Goal: Transaction & Acquisition: Purchase product/service

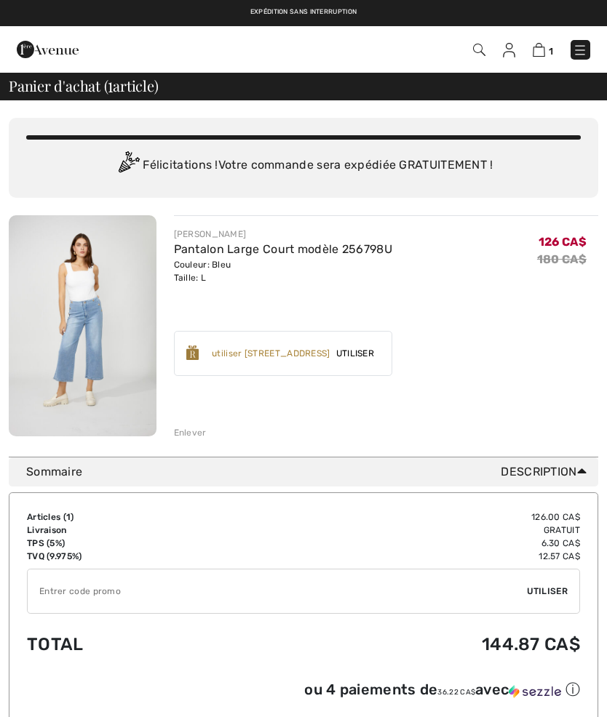
click at [485, 55] on img at bounding box center [479, 50] width 12 height 12
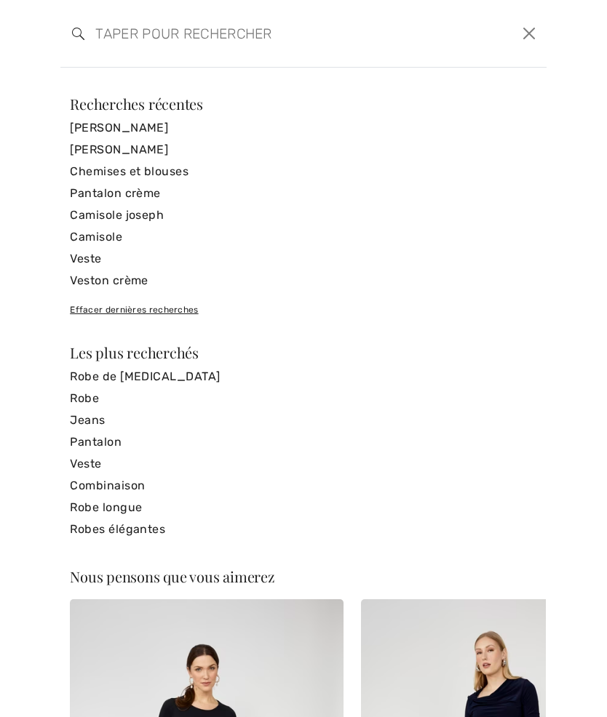
click at [114, 240] on link "Camisole" at bounding box center [303, 237] width 467 height 22
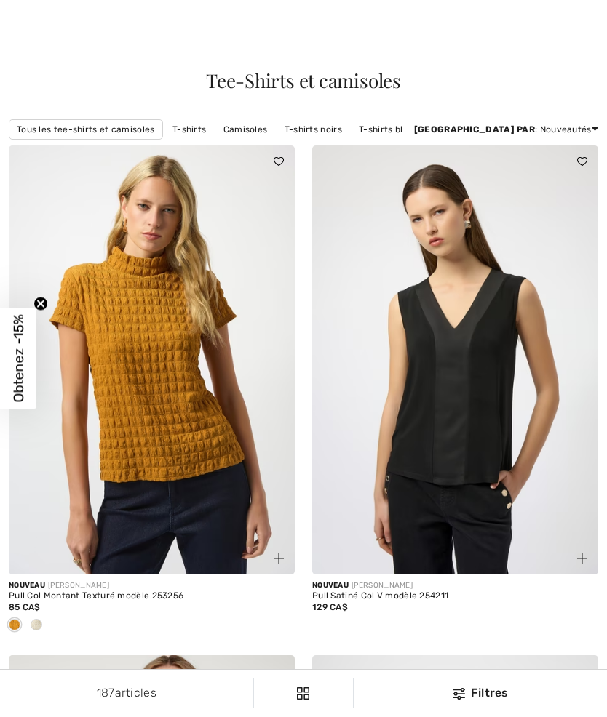
checkbox input "true"
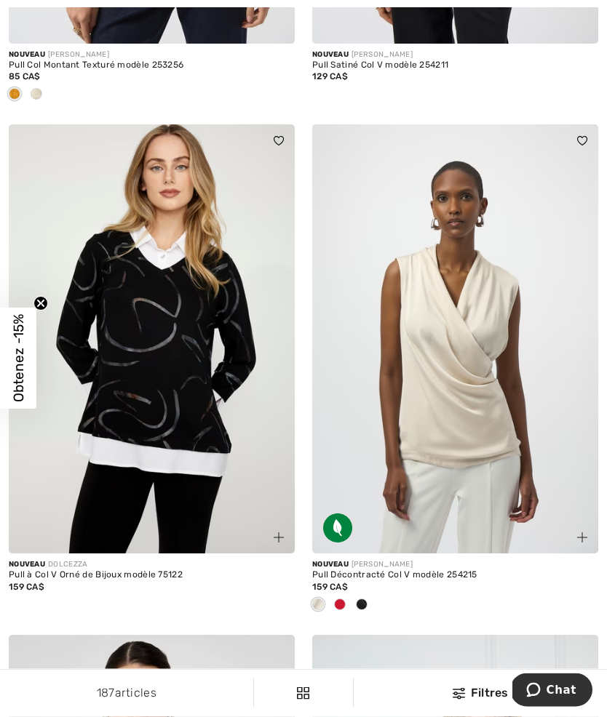
scroll to position [531, 0]
click at [456, 255] on img at bounding box center [455, 338] width 286 height 429
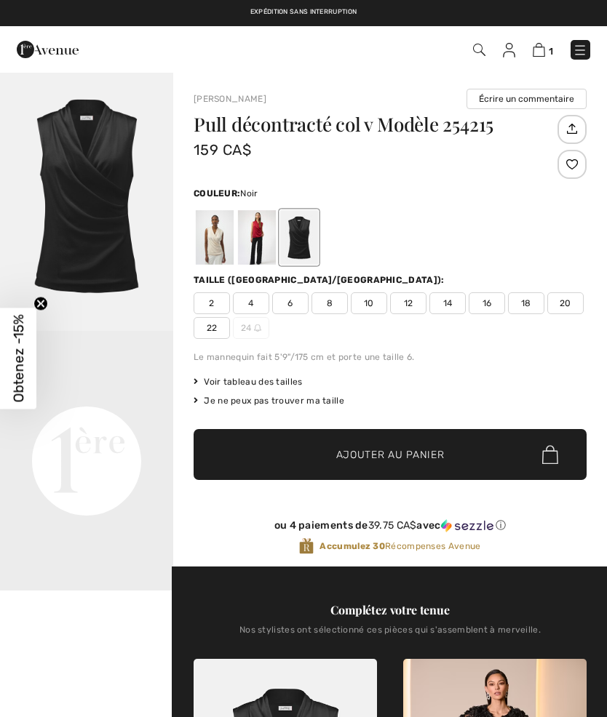
checkbox input "true"
click at [223, 244] on div at bounding box center [215, 237] width 38 height 55
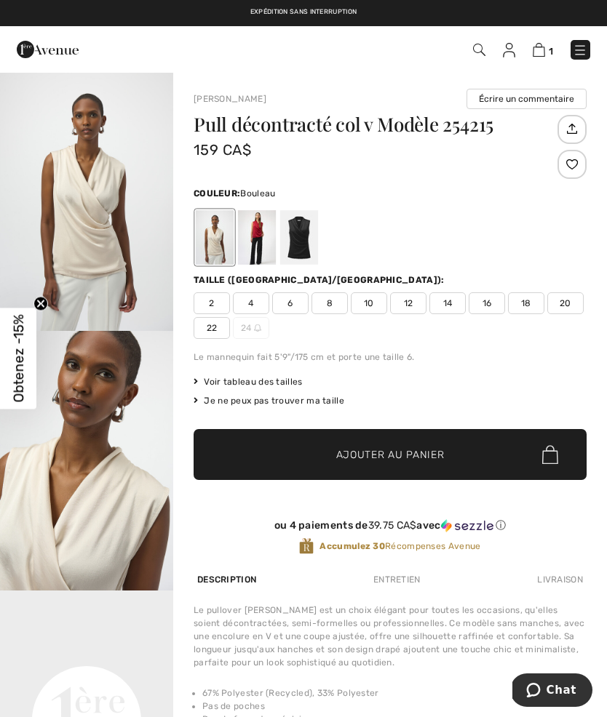
click at [259, 240] on div at bounding box center [257, 237] width 38 height 55
click at [312, 242] on div at bounding box center [299, 237] width 38 height 55
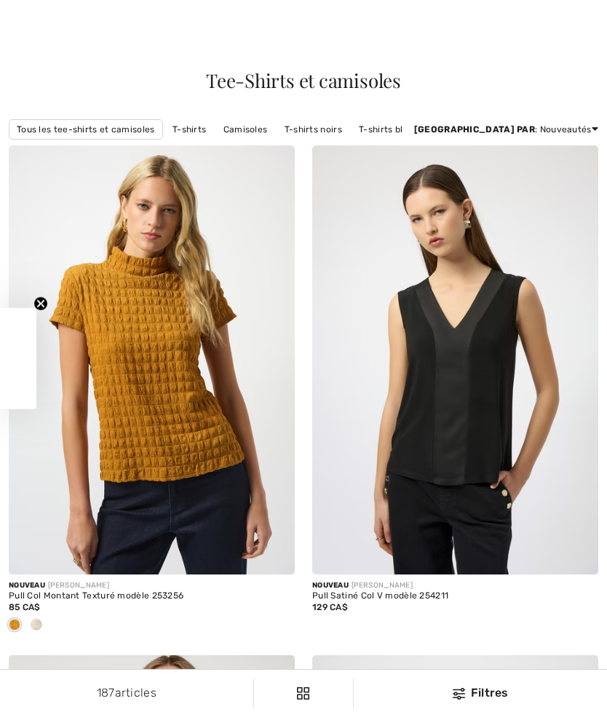
checkbox input "true"
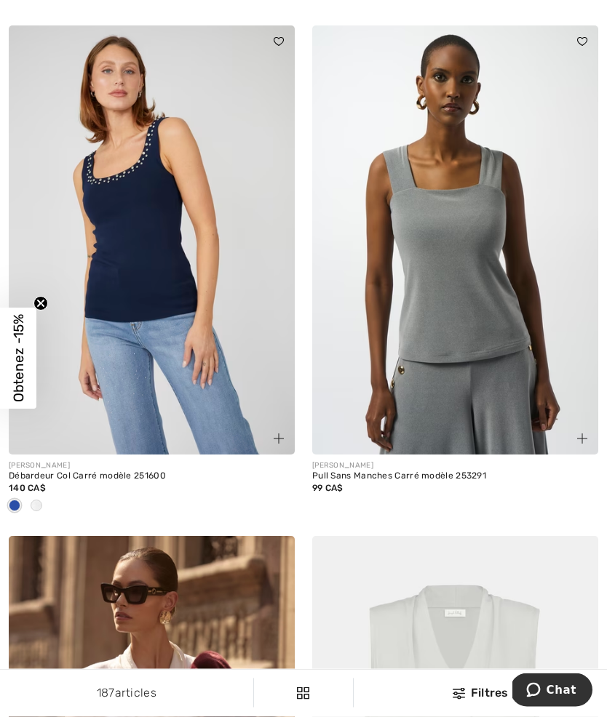
scroll to position [5252, 0]
click at [464, 264] on img at bounding box center [455, 239] width 286 height 429
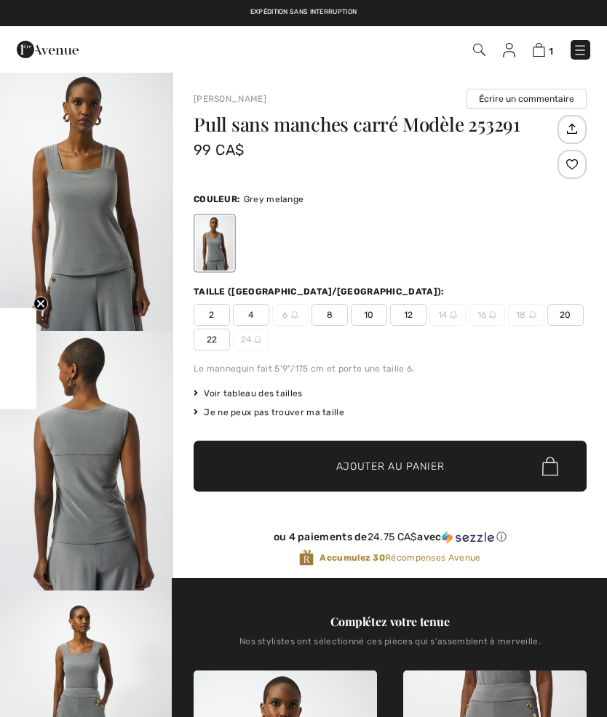
checkbox input "true"
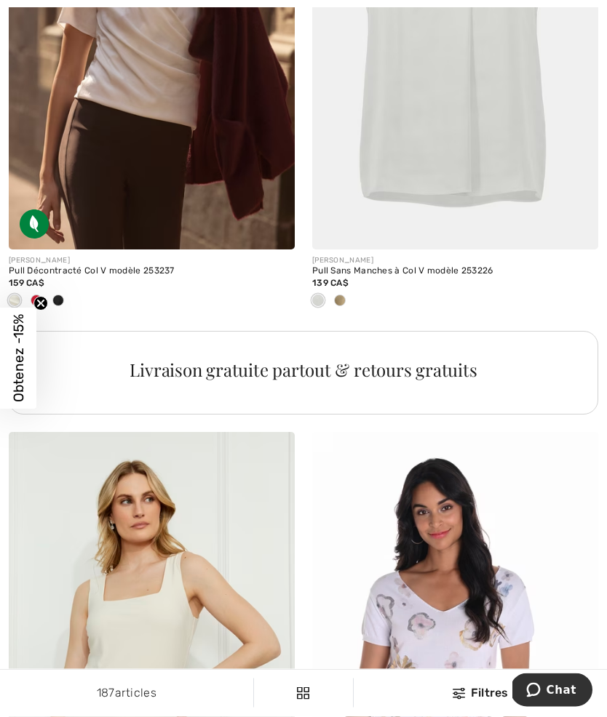
scroll to position [5967, 0]
click at [204, 193] on img at bounding box center [152, 35] width 286 height 429
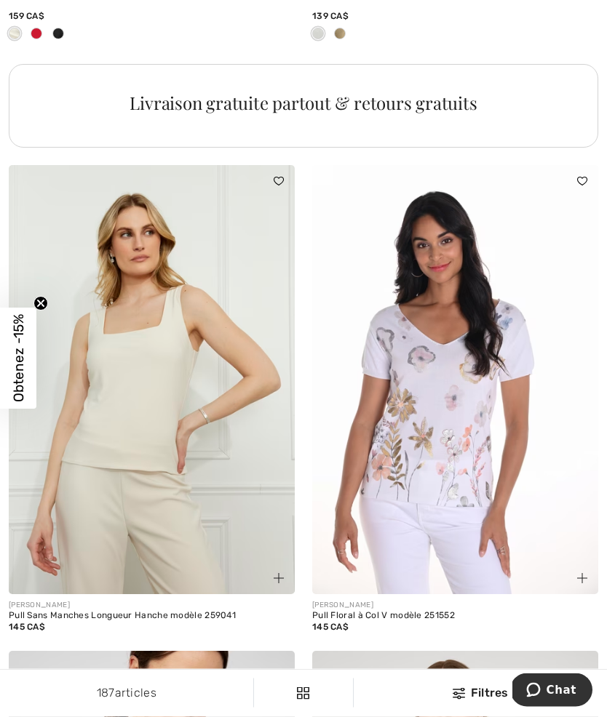
scroll to position [6234, 0]
click at [188, 426] on img at bounding box center [152, 379] width 286 height 429
click at [214, 368] on img at bounding box center [152, 379] width 286 height 429
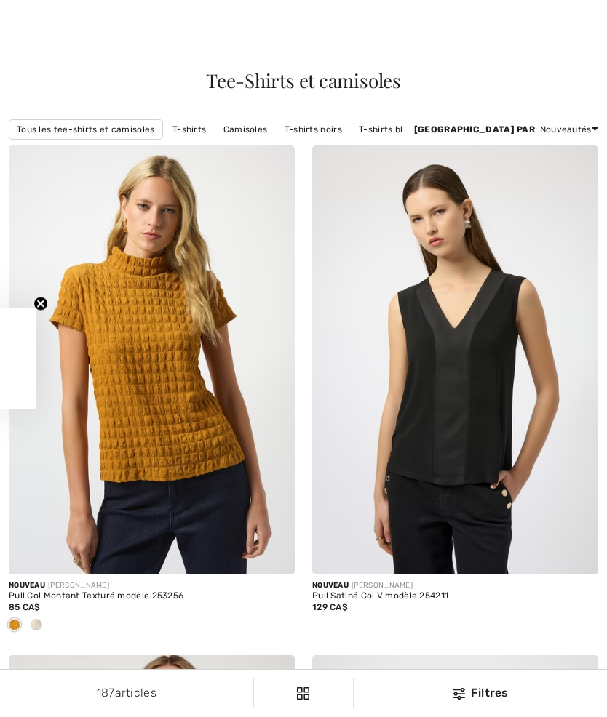
checkbox input "true"
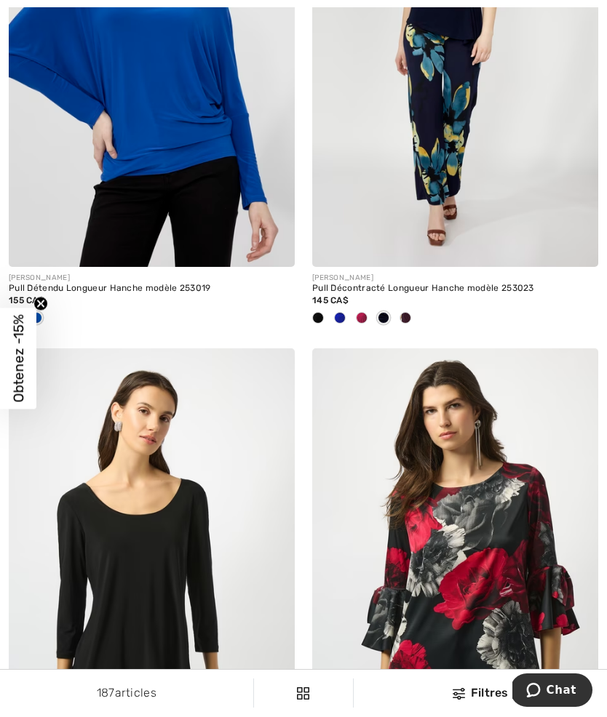
scroll to position [7498, 0]
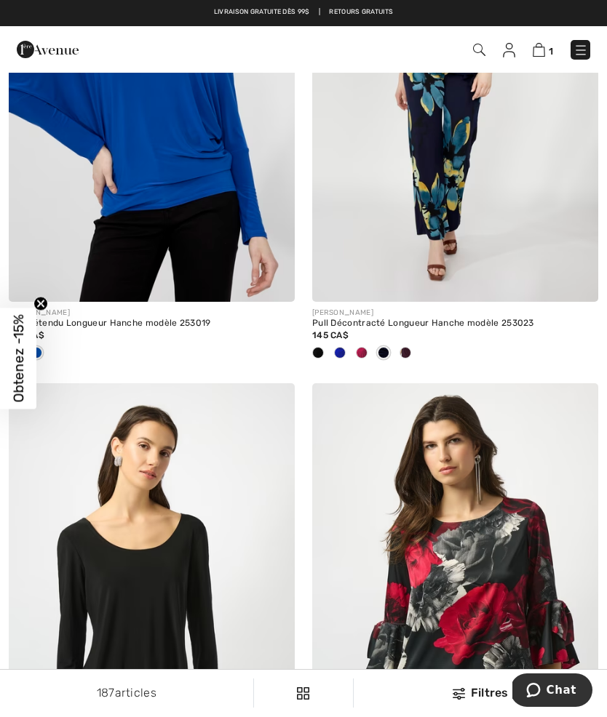
click at [349, 346] on div at bounding box center [340, 354] width 22 height 24
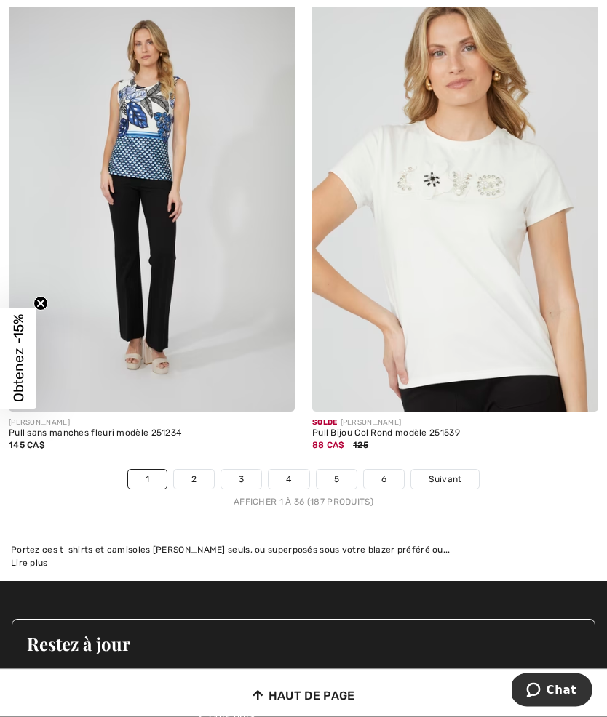
scroll to position [8907, 0]
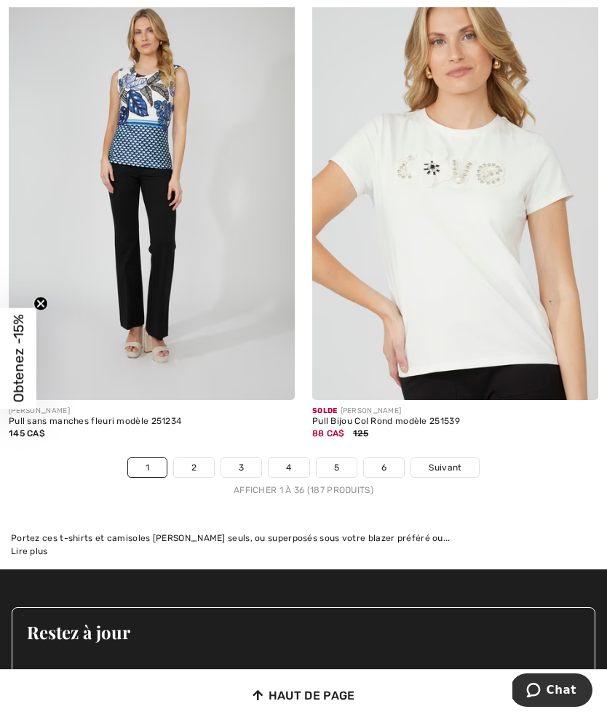
click at [199, 461] on link "2" at bounding box center [194, 467] width 40 height 19
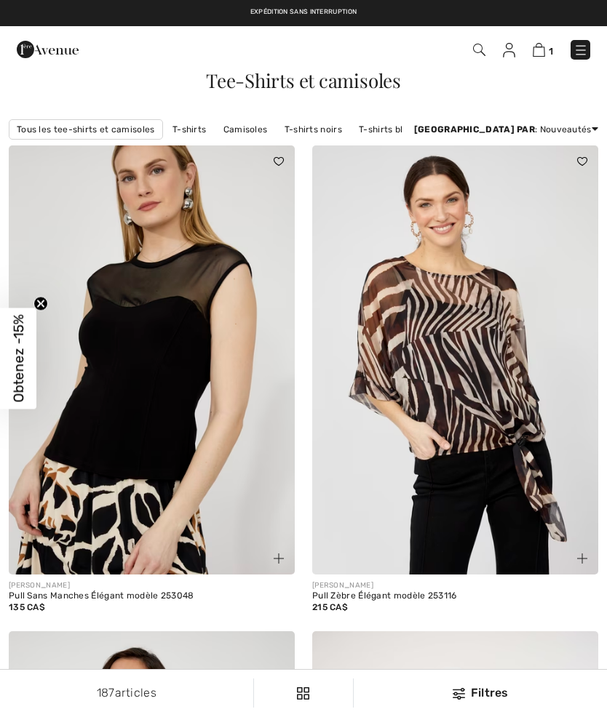
checkbox input "true"
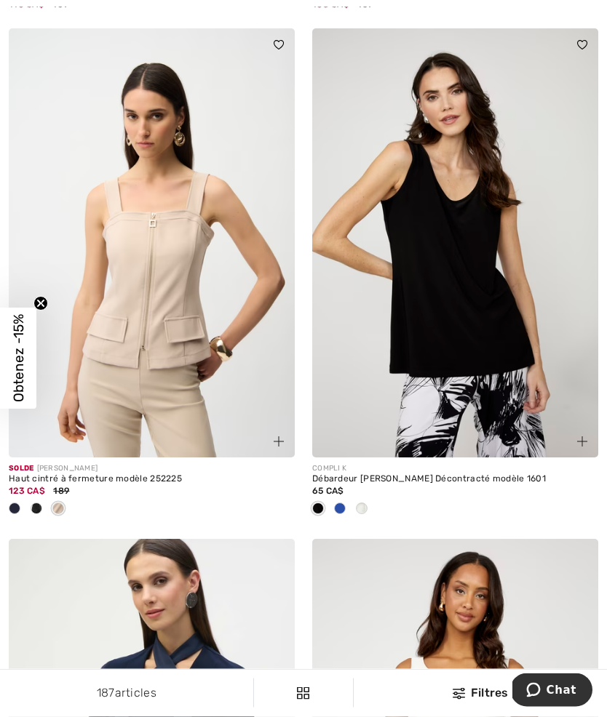
scroll to position [3670, 0]
click at [188, 396] on img at bounding box center [152, 242] width 286 height 429
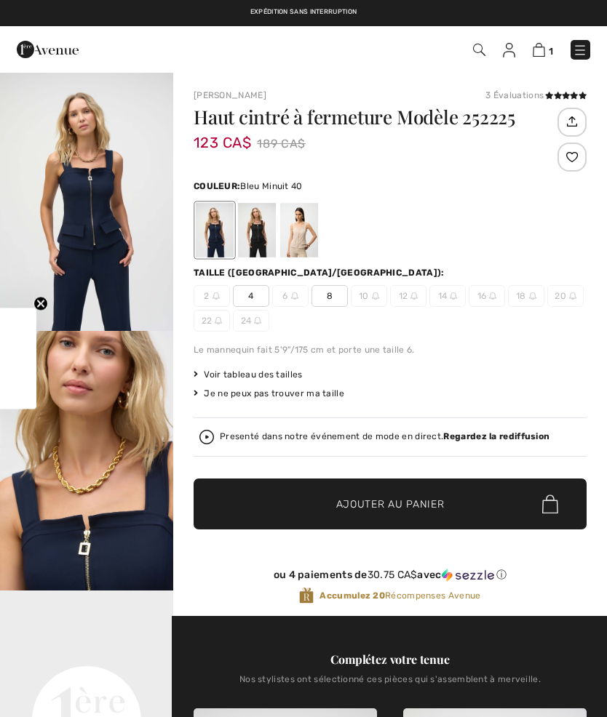
checkbox input "true"
click at [305, 245] on div at bounding box center [299, 230] width 38 height 55
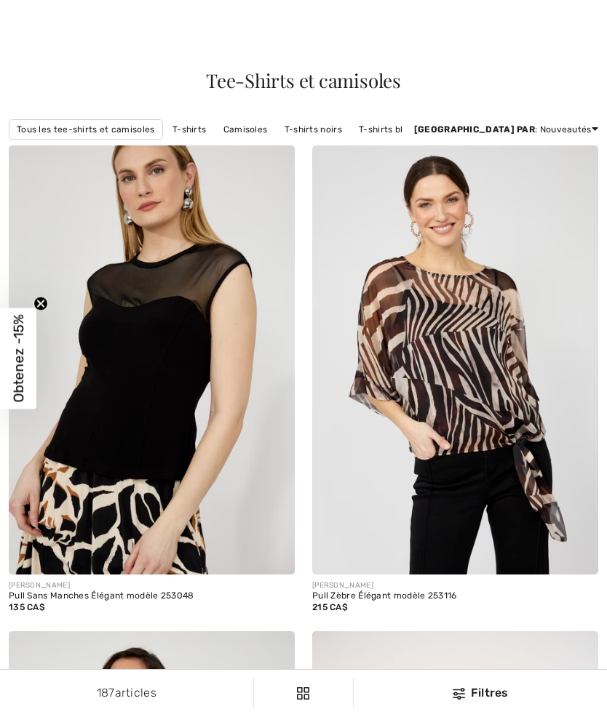
checkbox input "true"
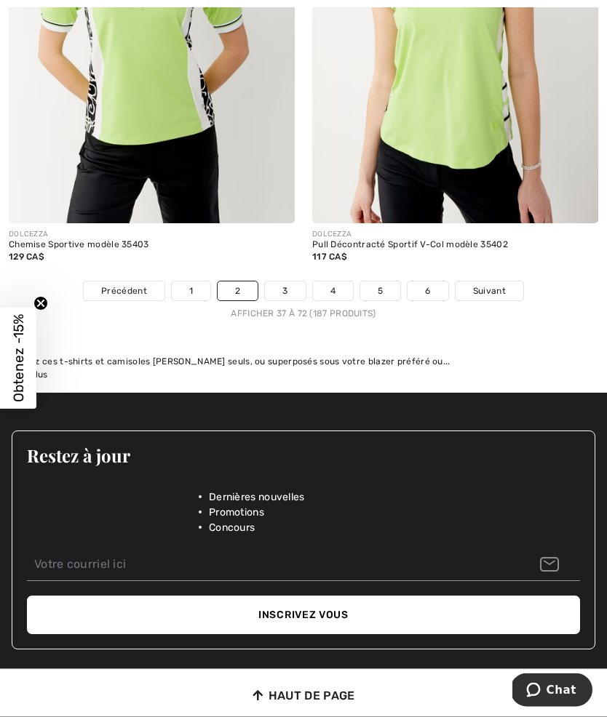
scroll to position [9034, 0]
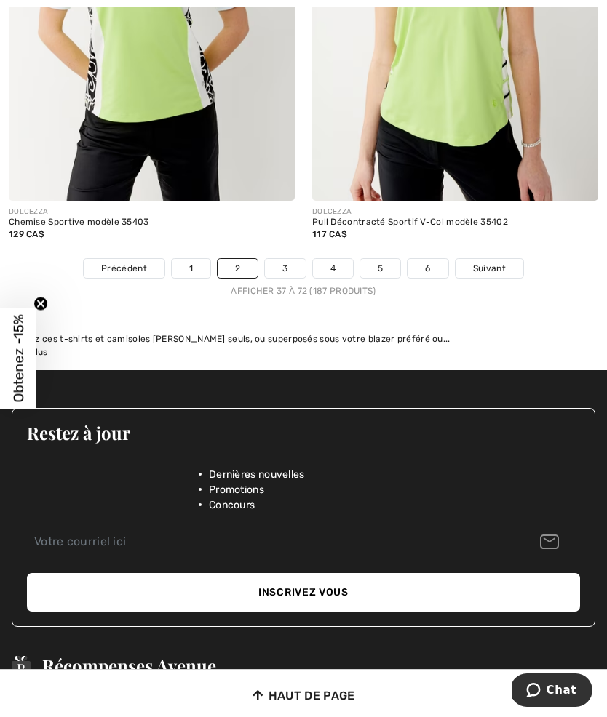
click at [281, 259] on link "3" at bounding box center [285, 268] width 40 height 19
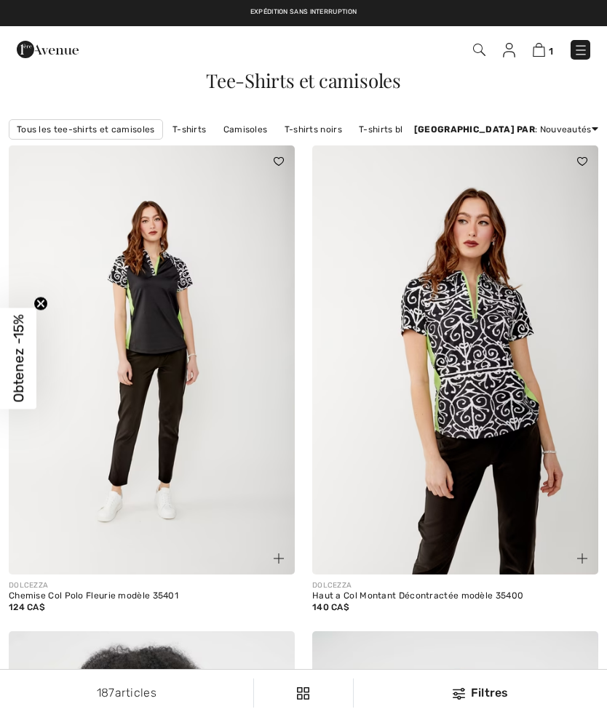
checkbox input "true"
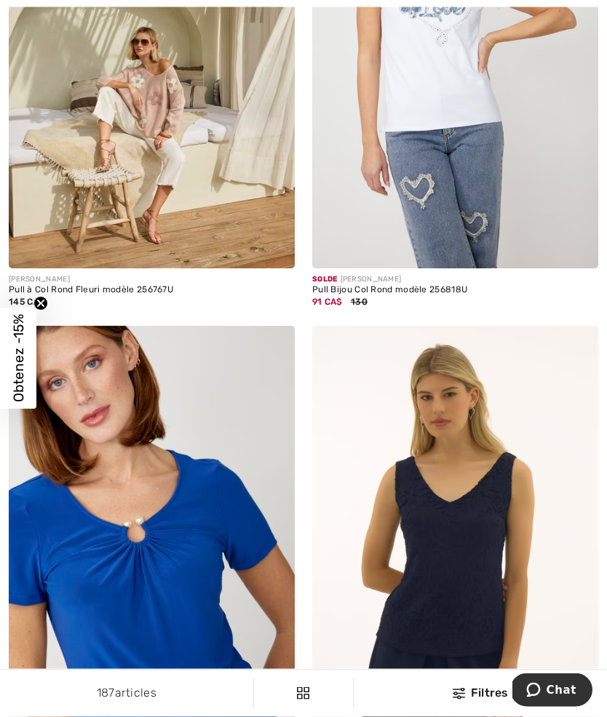
scroll to position [7587, 0]
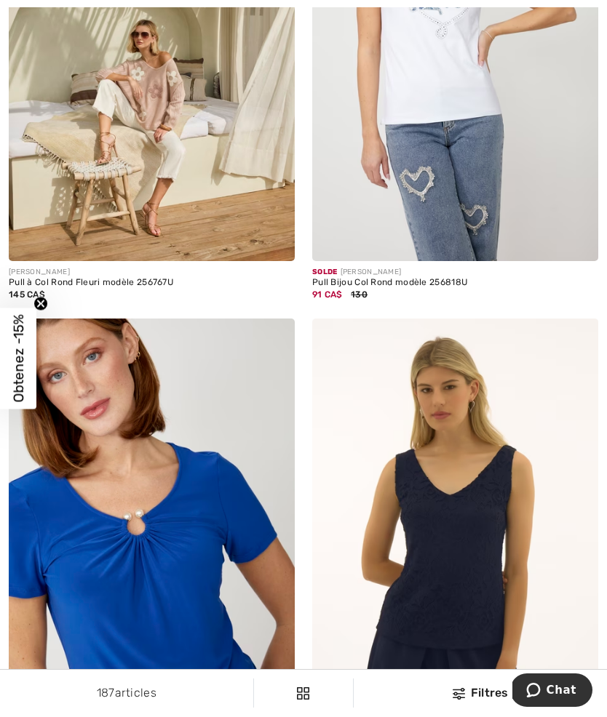
click at [232, 181] on img at bounding box center [152, 47] width 286 height 429
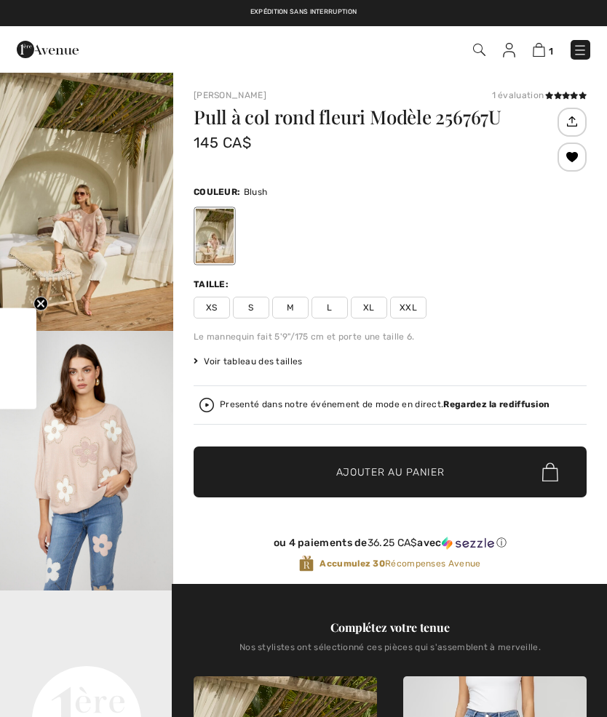
checkbox input "true"
click at [221, 231] on div at bounding box center [215, 236] width 38 height 55
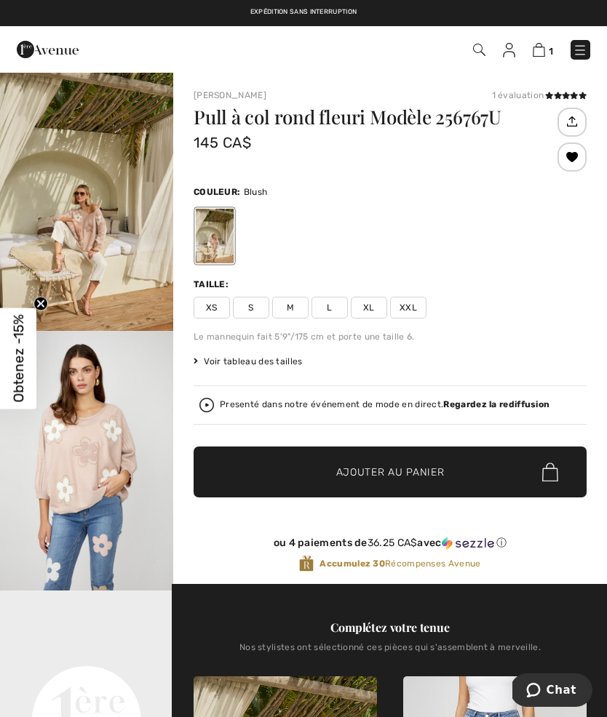
click at [105, 455] on img "2 / 5" at bounding box center [86, 461] width 173 height 260
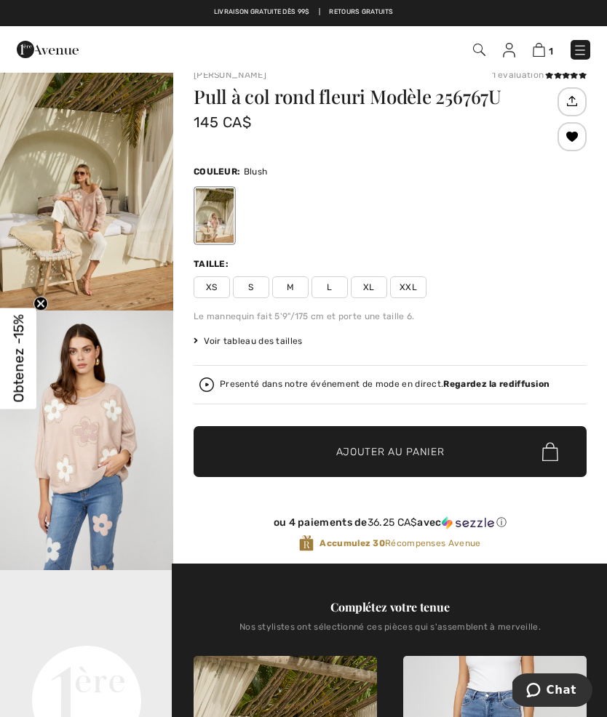
scroll to position [20, 0]
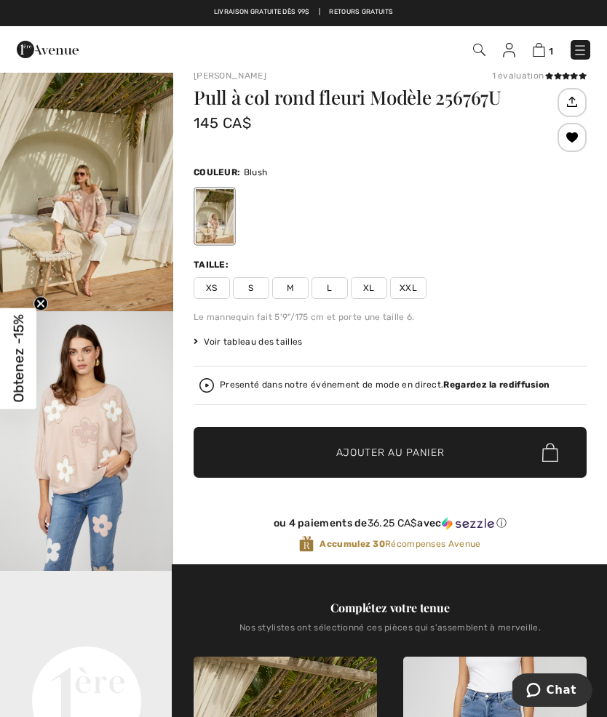
click at [339, 280] on span "L" at bounding box center [329, 288] width 36 height 22
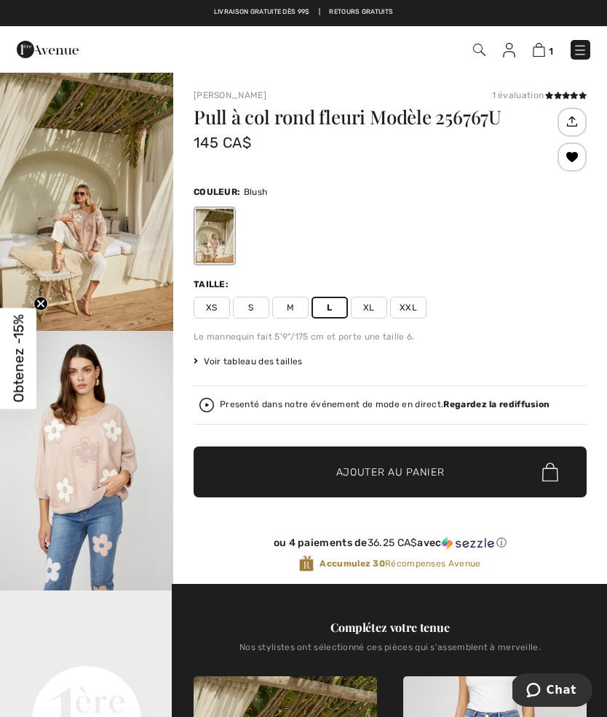
click at [572, 161] on div at bounding box center [571, 157] width 29 height 29
click at [577, 155] on div "Retiré de ma liste" at bounding box center [571, 157] width 29 height 29
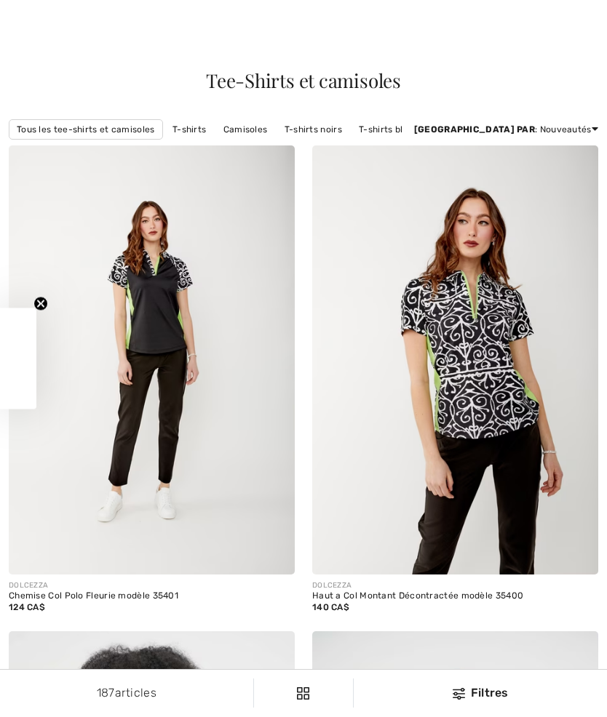
checkbox input "true"
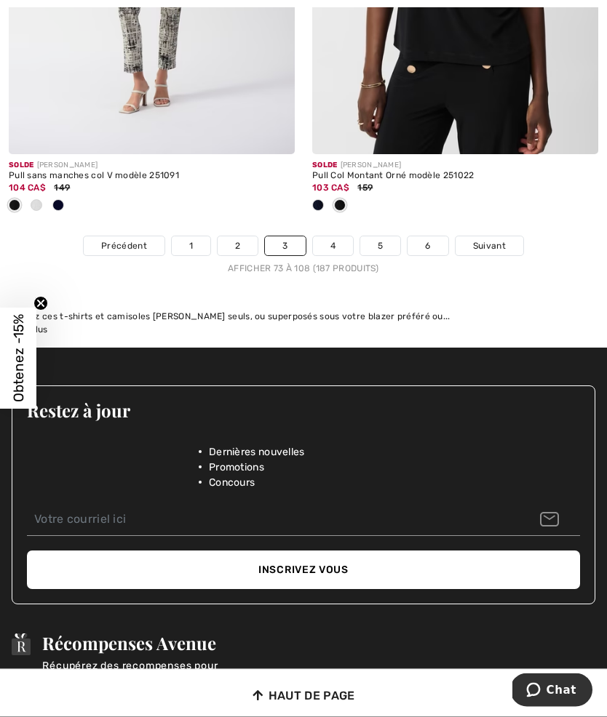
scroll to position [9201, 0]
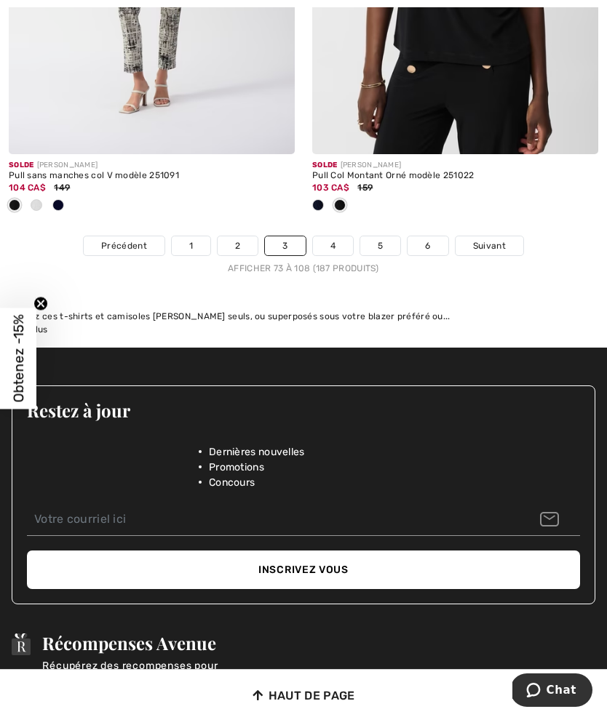
click at [338, 236] on link "4" at bounding box center [333, 245] width 40 height 19
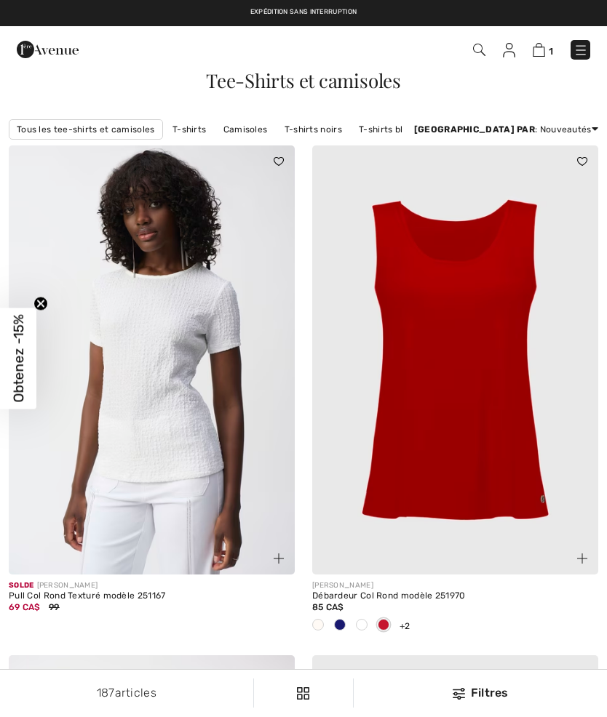
checkbox input "true"
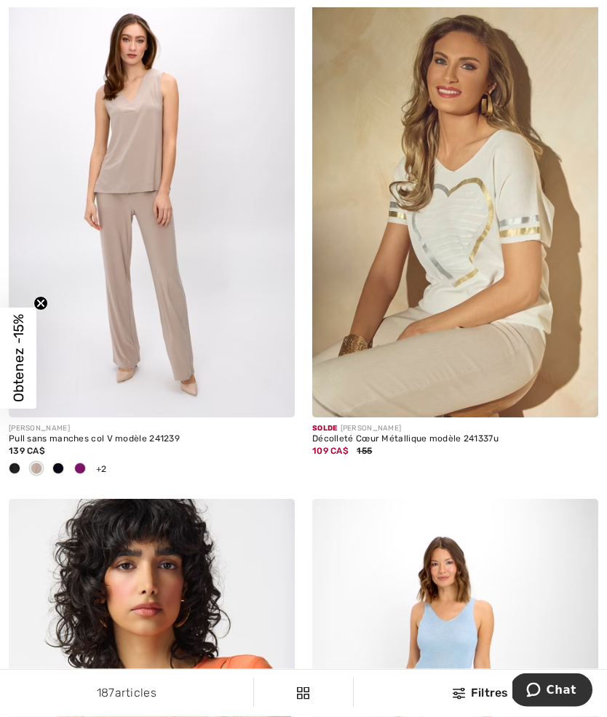
scroll to position [8427, 0]
click at [509, 271] on img at bounding box center [455, 202] width 286 height 429
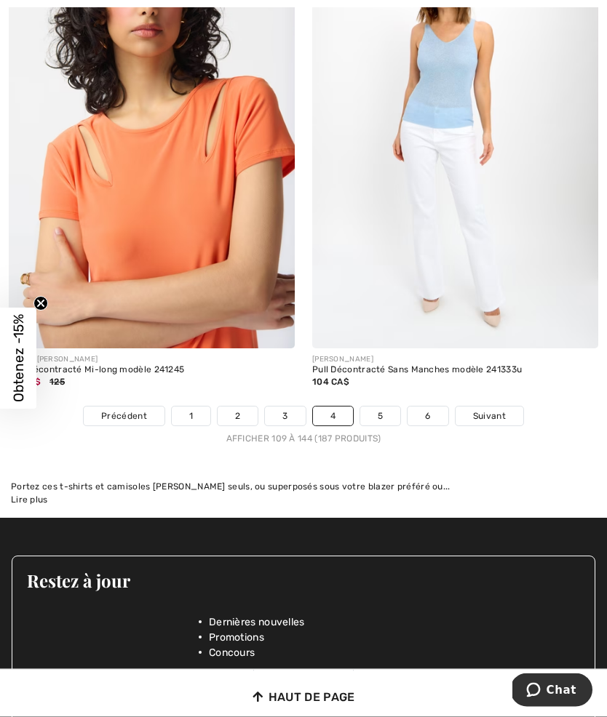
scroll to position [9009, 0]
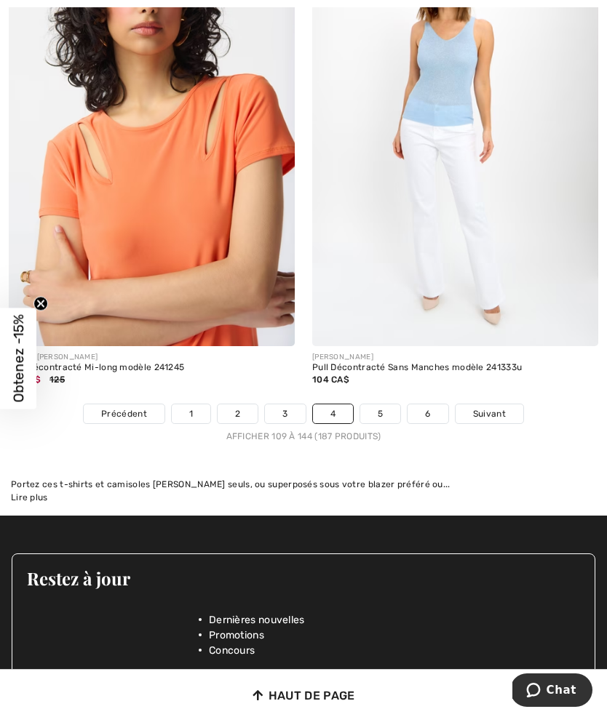
click at [387, 405] on link "5" at bounding box center [380, 414] width 40 height 19
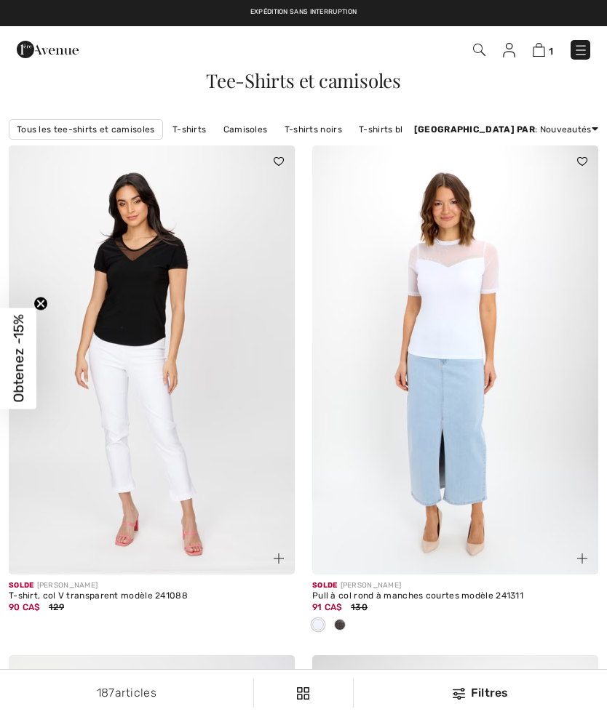
checkbox input "true"
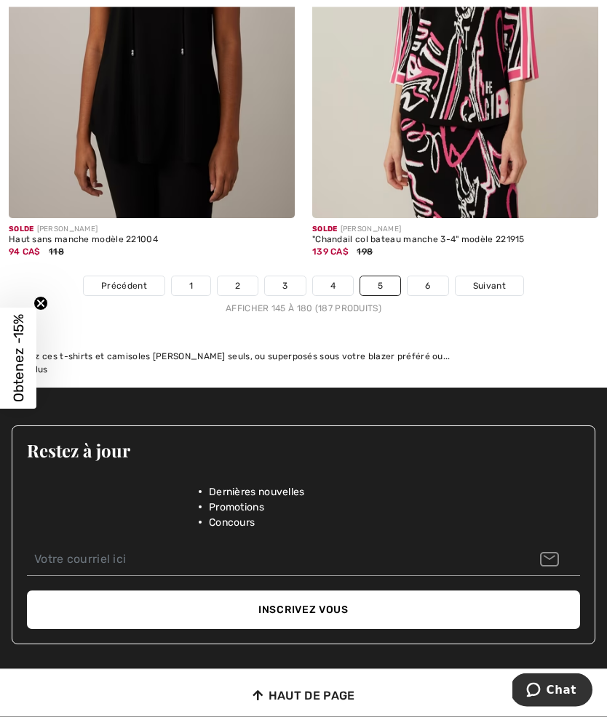
scroll to position [9041, 0]
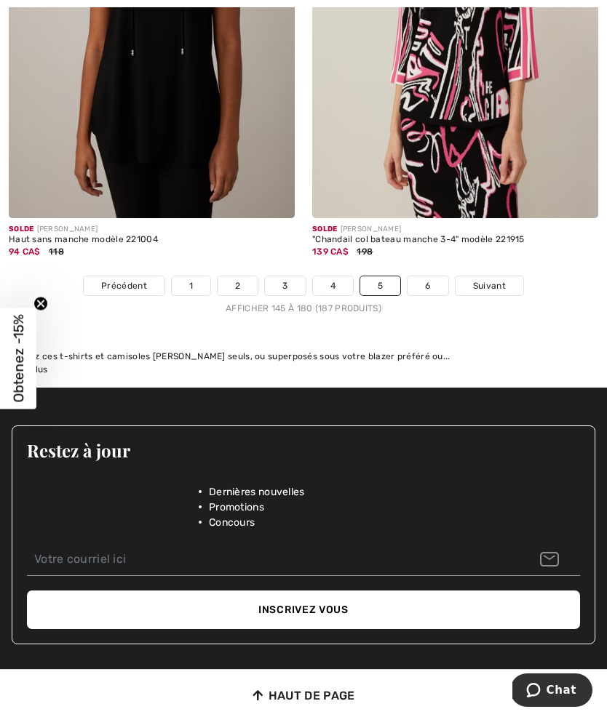
click at [434, 279] on link "6" at bounding box center [427, 285] width 40 height 19
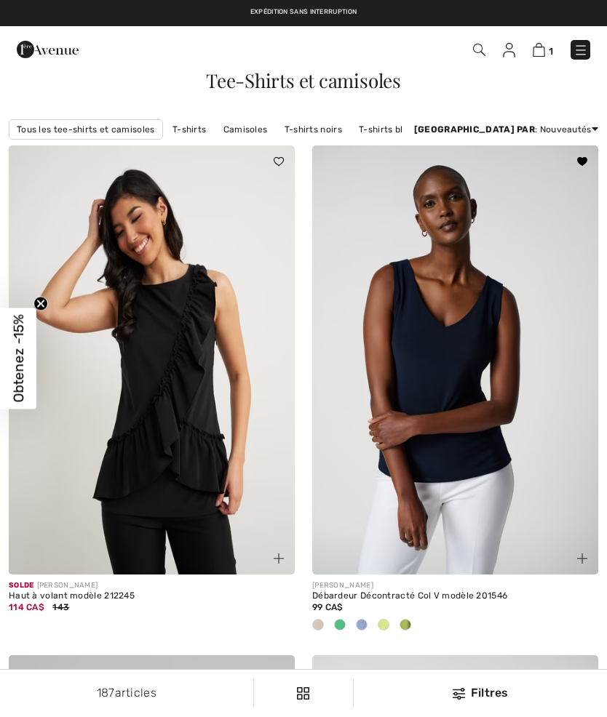
checkbox input "true"
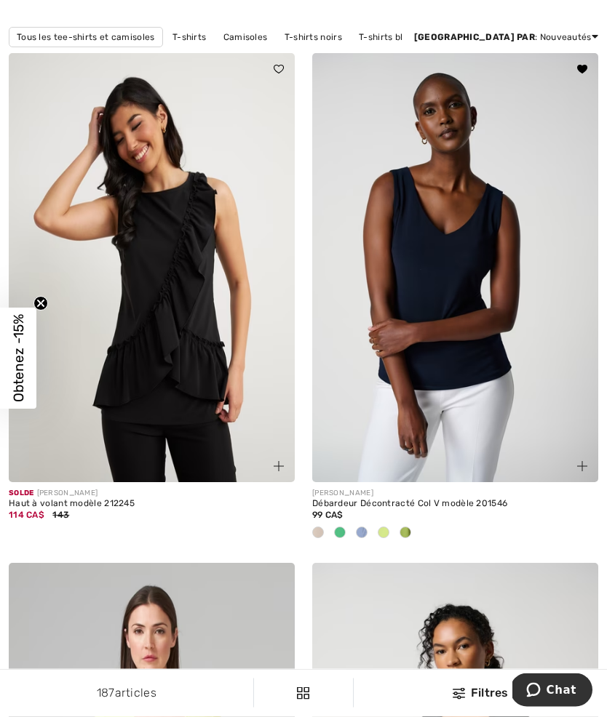
scroll to position [92, 0]
click at [459, 306] on img at bounding box center [455, 267] width 286 height 429
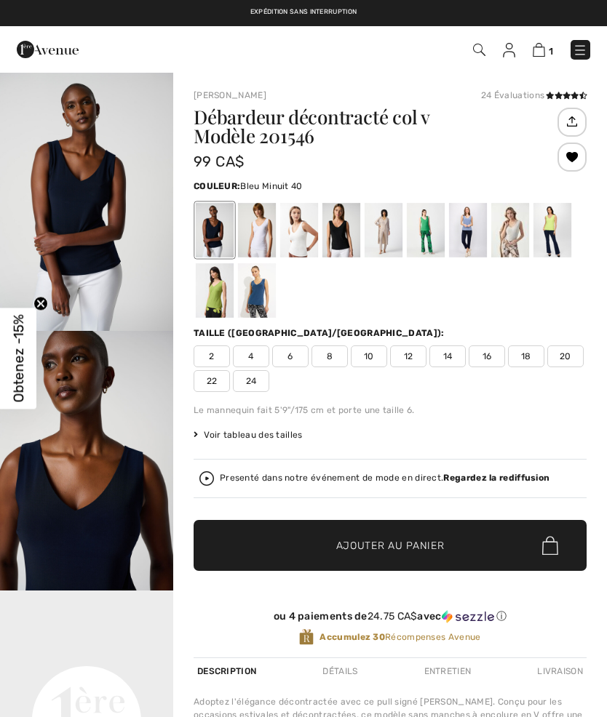
checkbox input "true"
click at [514, 239] on div at bounding box center [510, 230] width 38 height 55
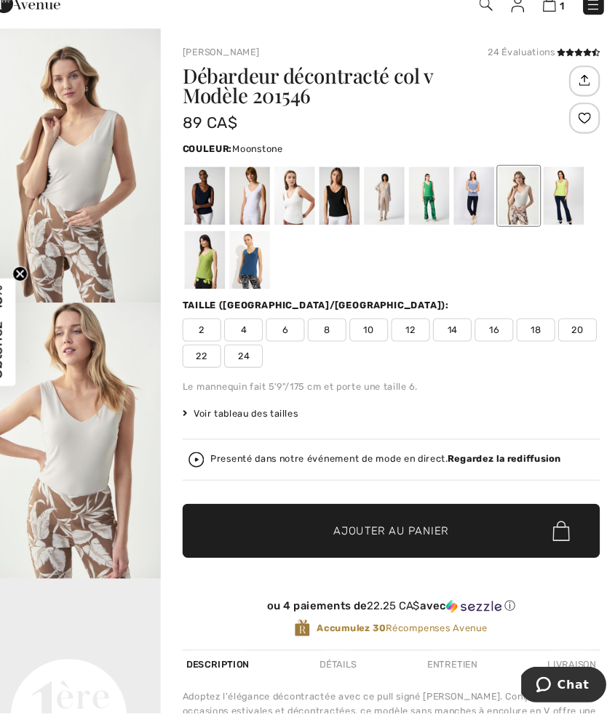
scroll to position [7, 0]
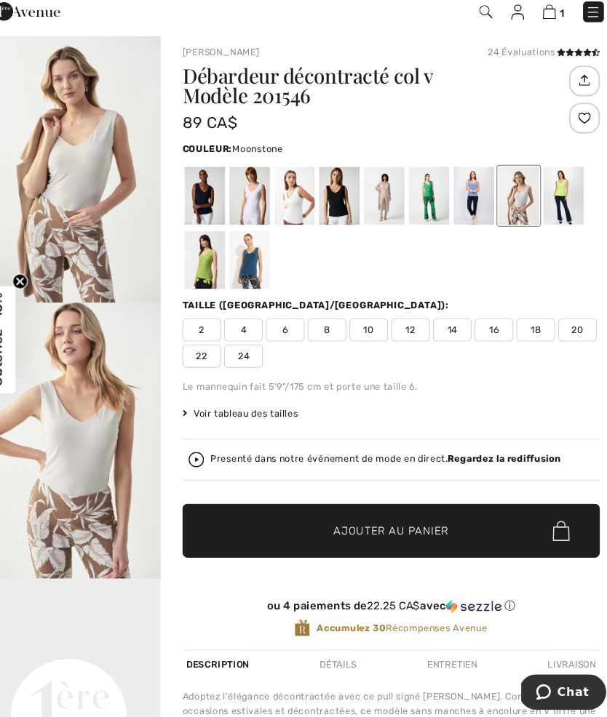
click at [365, 196] on div at bounding box center [384, 223] width 38 height 55
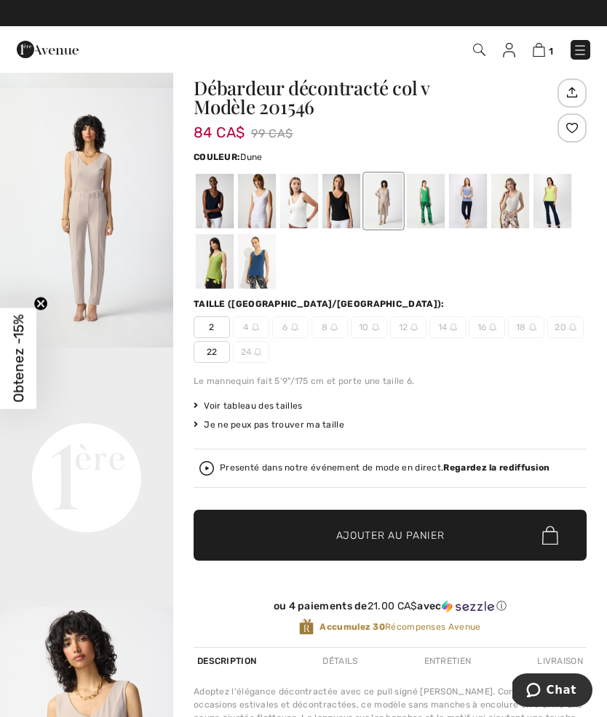
scroll to position [215, 0]
click at [382, 189] on div at bounding box center [384, 201] width 38 height 55
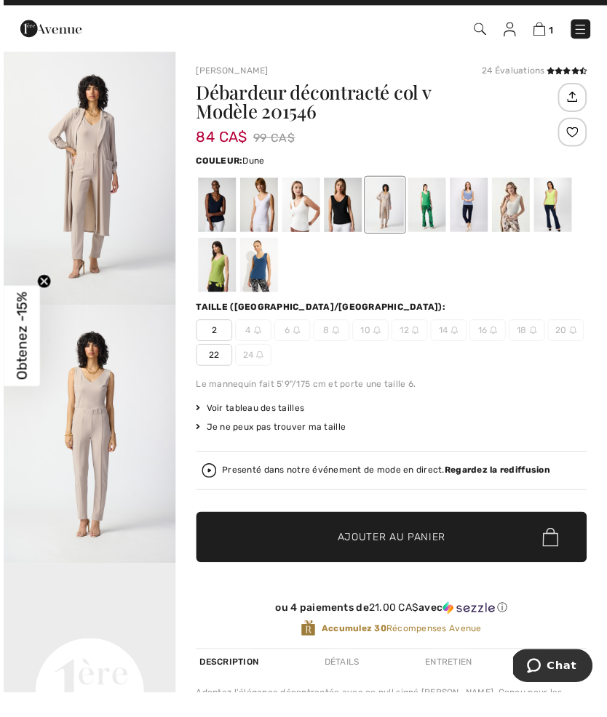
scroll to position [43, 0]
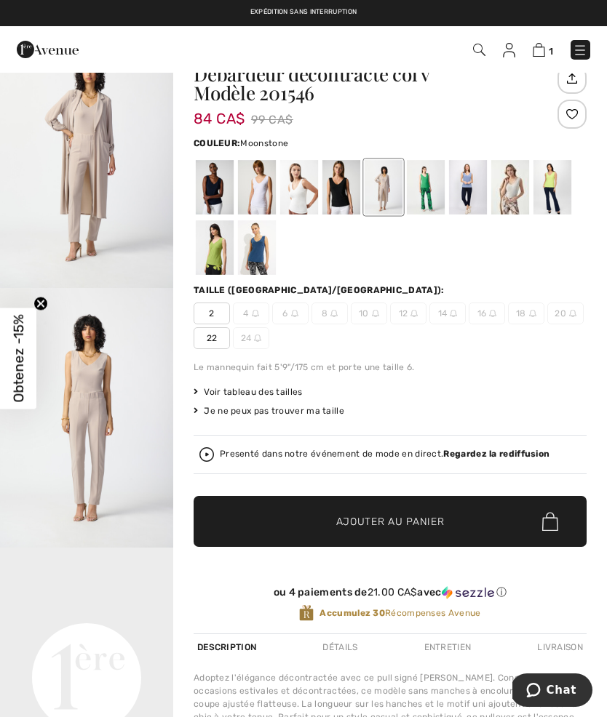
click at [512, 194] on div at bounding box center [510, 187] width 38 height 55
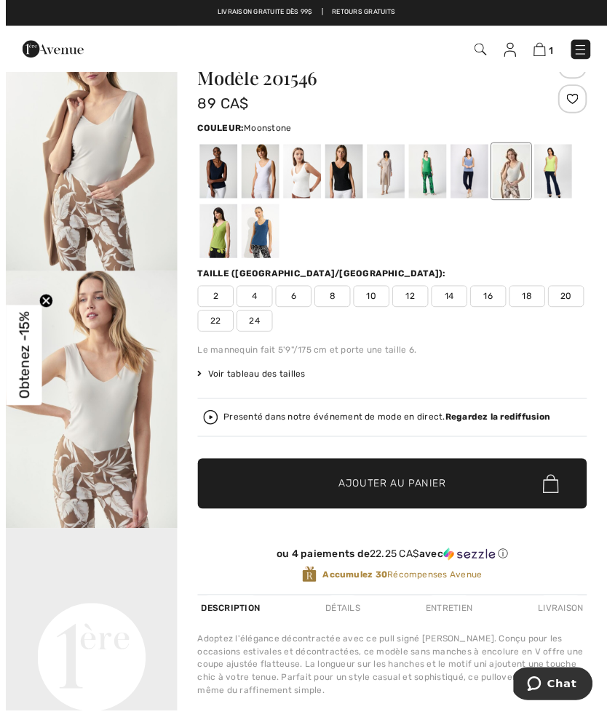
scroll to position [130, 0]
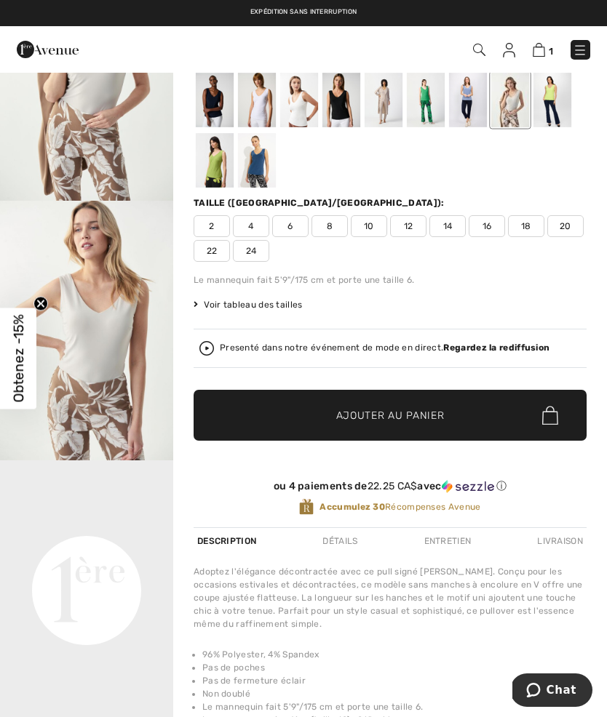
click at [222, 178] on div at bounding box center [215, 160] width 38 height 55
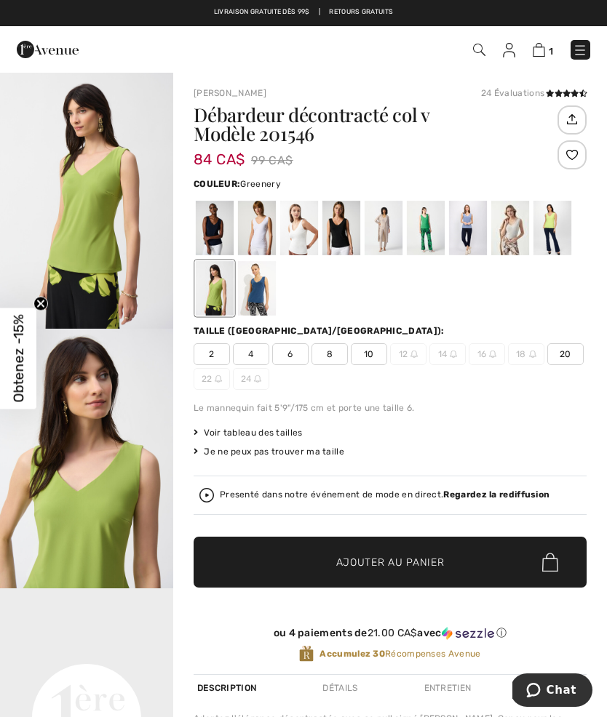
scroll to position [0, 0]
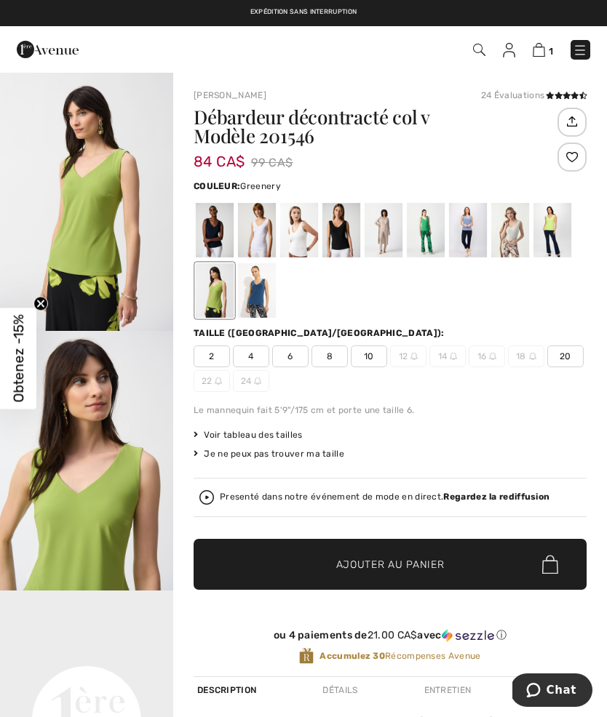
click at [261, 299] on div at bounding box center [257, 290] width 38 height 55
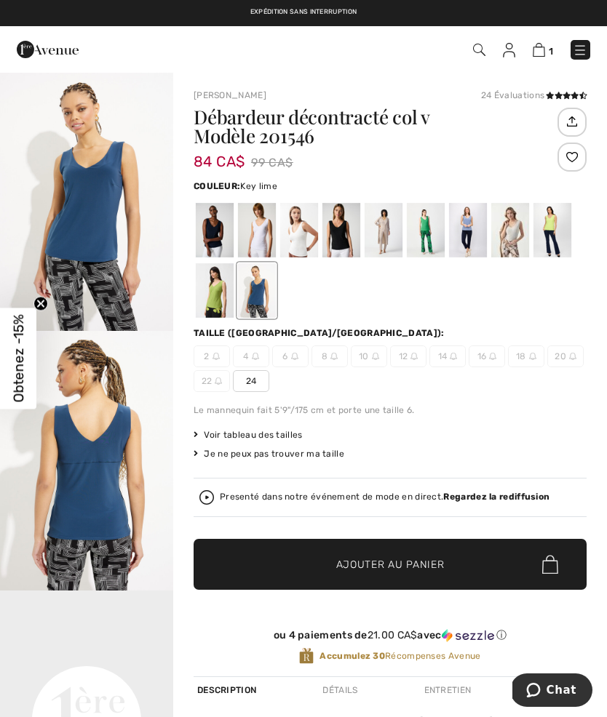
click at [561, 224] on div at bounding box center [552, 230] width 38 height 55
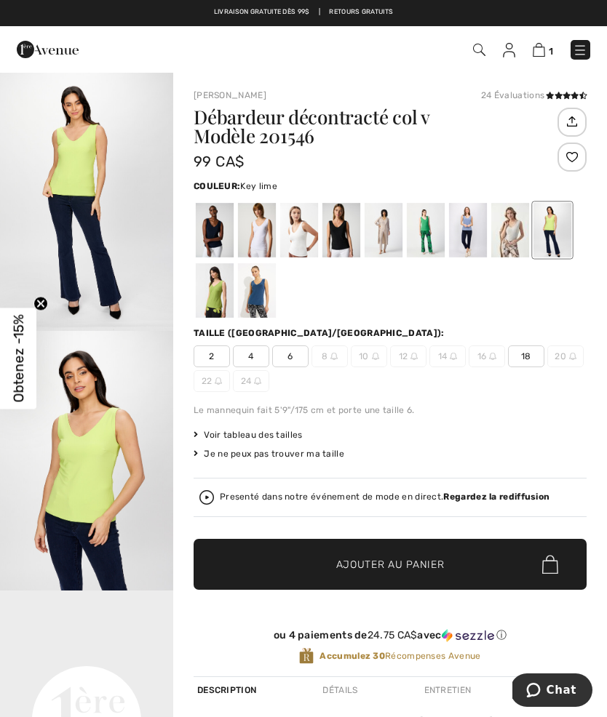
click at [517, 228] on div at bounding box center [510, 230] width 38 height 55
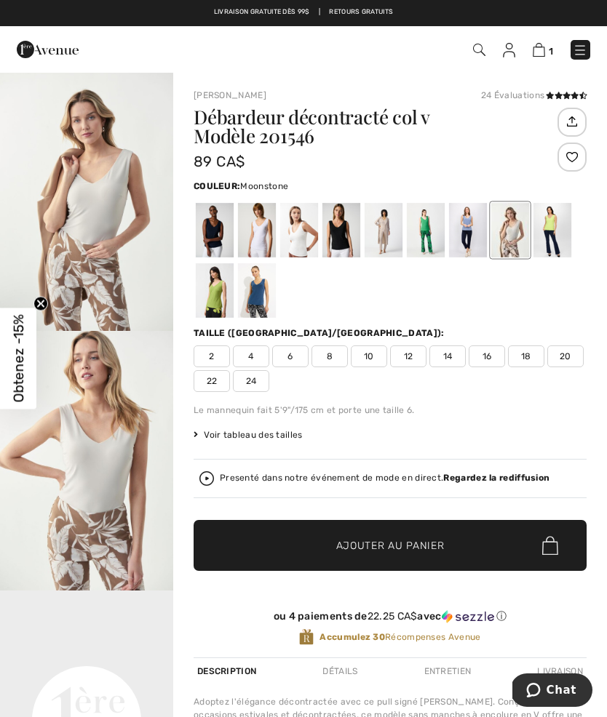
click at [453, 351] on span "14" at bounding box center [447, 357] width 36 height 22
click at [572, 155] on div at bounding box center [571, 157] width 29 height 29
click at [268, 245] on div at bounding box center [257, 230] width 38 height 55
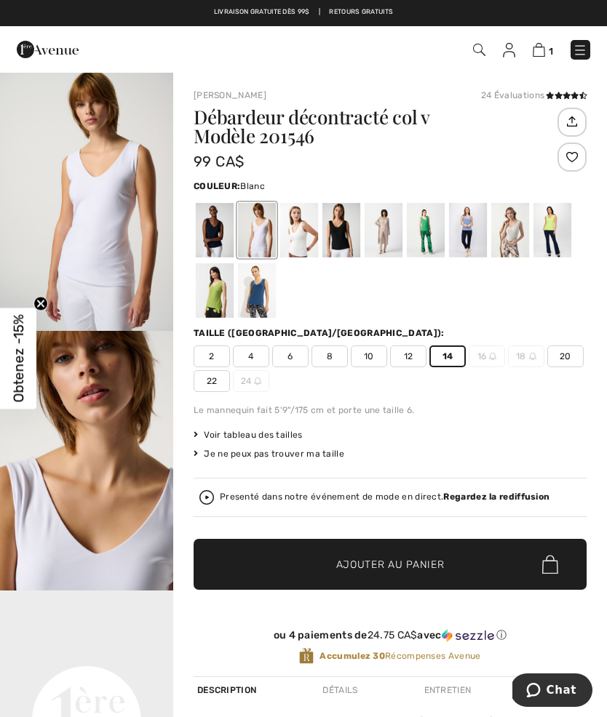
click at [472, 230] on div at bounding box center [468, 230] width 38 height 55
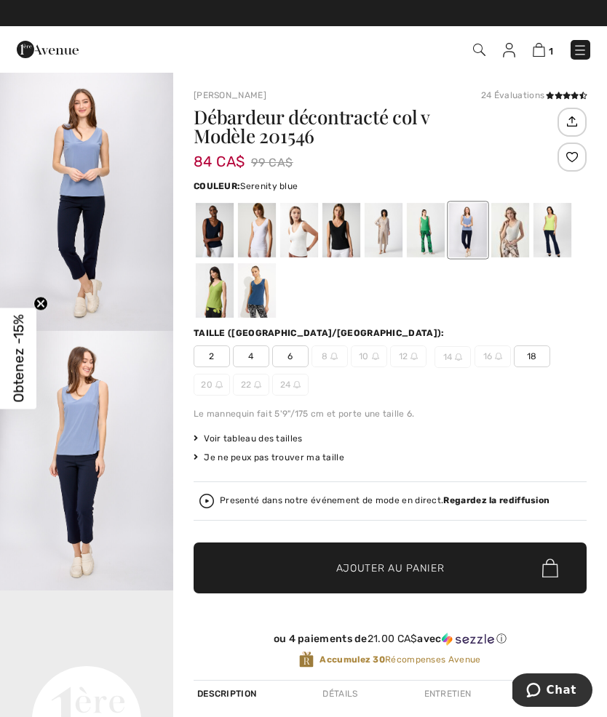
click at [429, 239] on div at bounding box center [426, 230] width 38 height 55
click at [441, 235] on div at bounding box center [426, 230] width 38 height 55
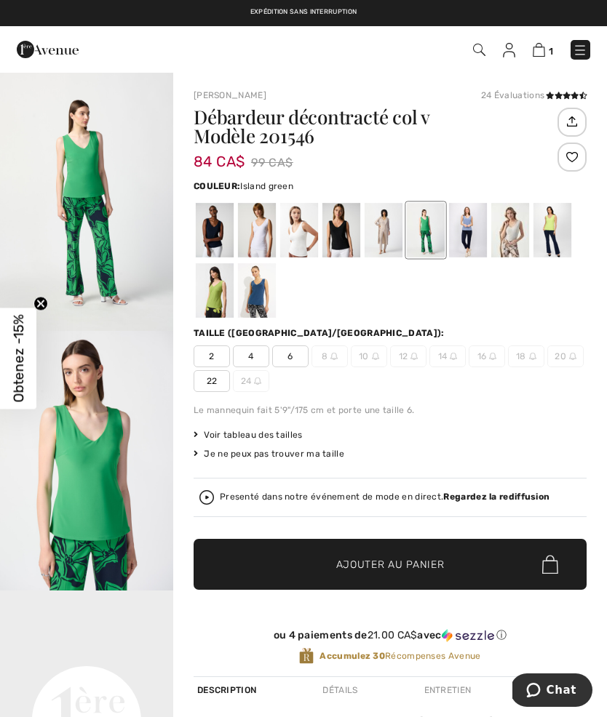
click at [432, 232] on div at bounding box center [426, 230] width 38 height 55
click at [220, 300] on div at bounding box center [215, 290] width 38 height 55
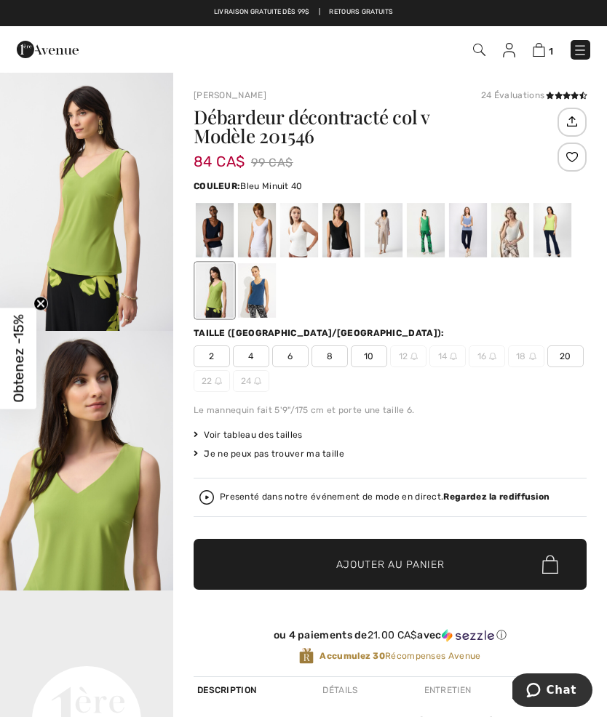
click at [228, 237] on div at bounding box center [215, 230] width 38 height 55
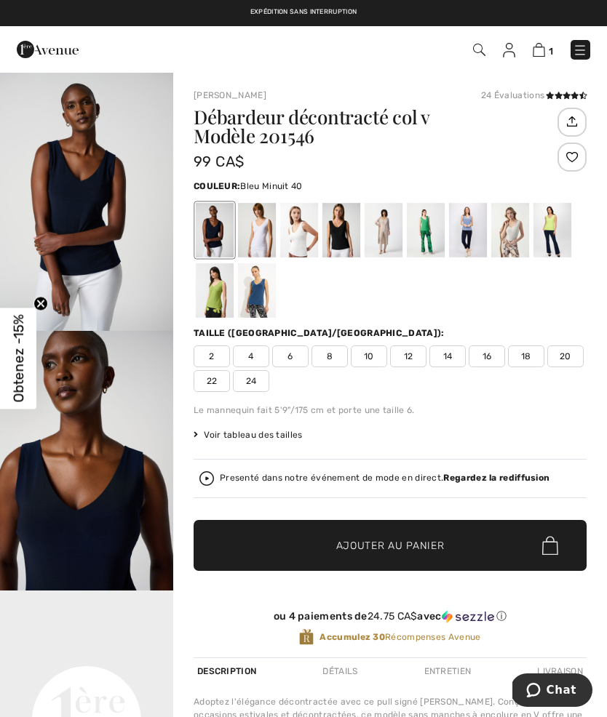
click at [220, 301] on div at bounding box center [215, 290] width 38 height 55
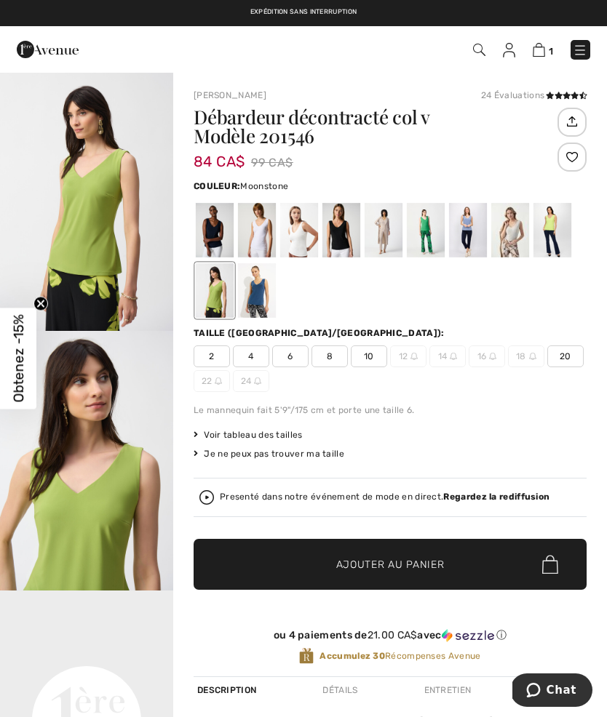
click at [517, 229] on div at bounding box center [510, 230] width 38 height 55
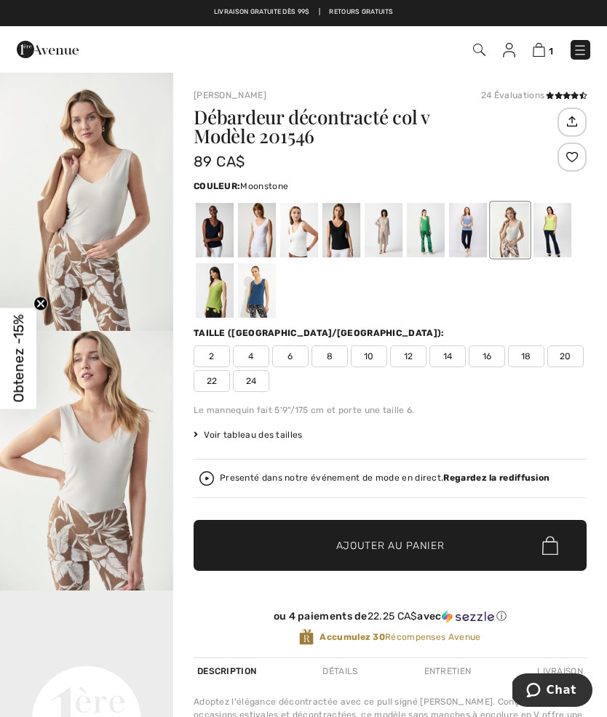
click at [442, 351] on span "14" at bounding box center [447, 357] width 36 height 22
click at [573, 162] on div at bounding box center [571, 157] width 29 height 29
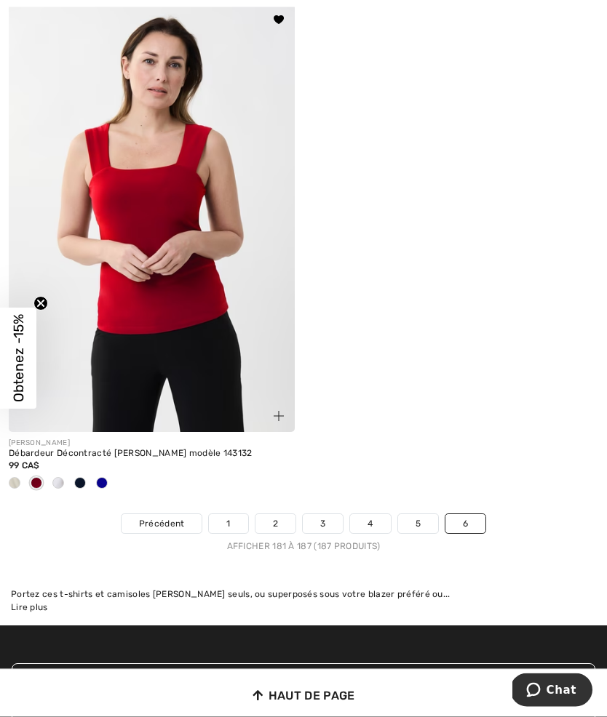
scroll to position [1673, 0]
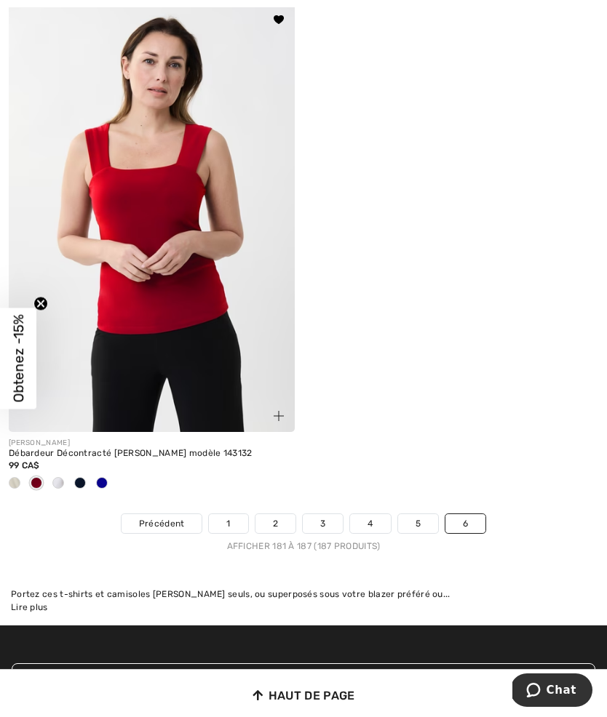
click at [202, 333] on img at bounding box center [152, 218] width 286 height 429
click at [212, 438] on div "[PERSON_NAME]" at bounding box center [152, 443] width 286 height 11
click at [181, 459] on div "99 CA$" at bounding box center [152, 465] width 286 height 13
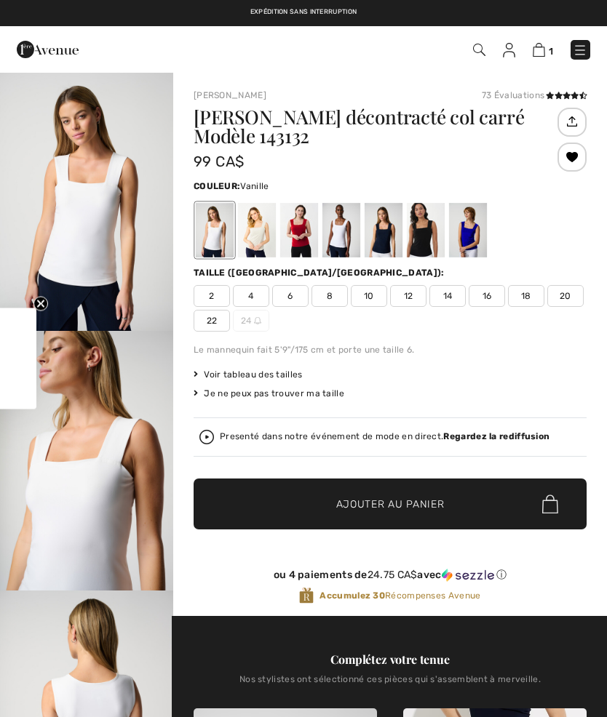
checkbox input "true"
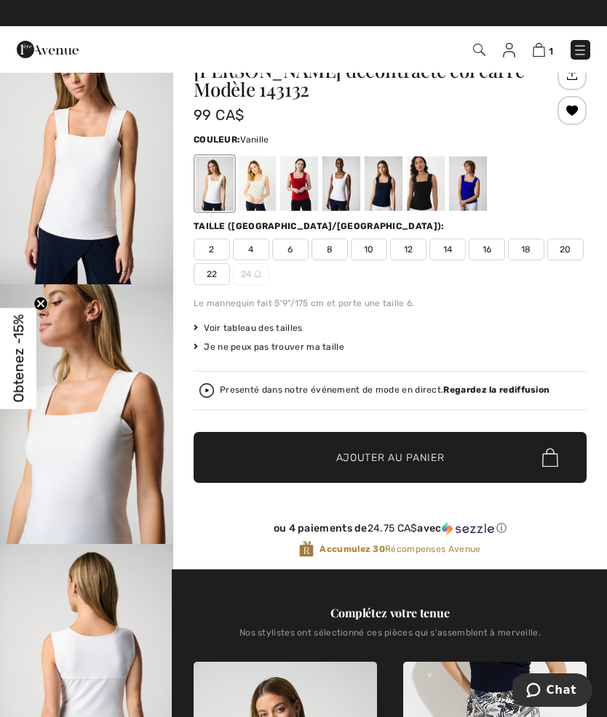
scroll to position [49, 0]
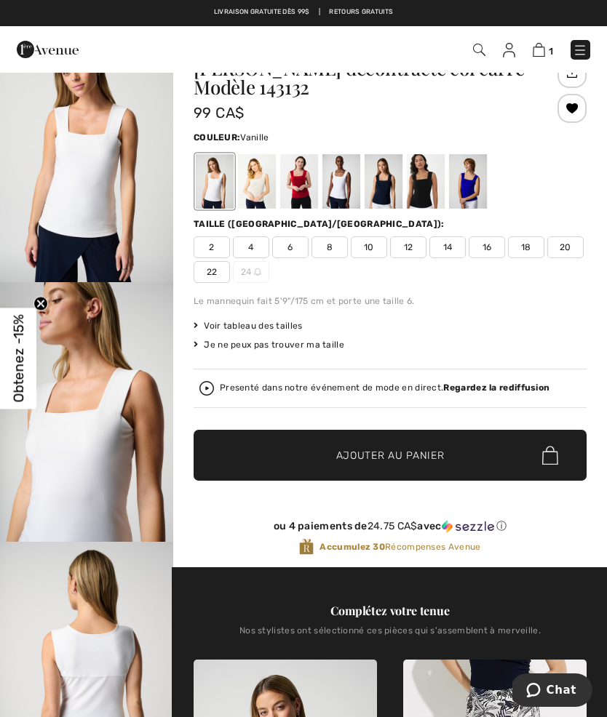
click at [260, 183] on div at bounding box center [257, 181] width 38 height 55
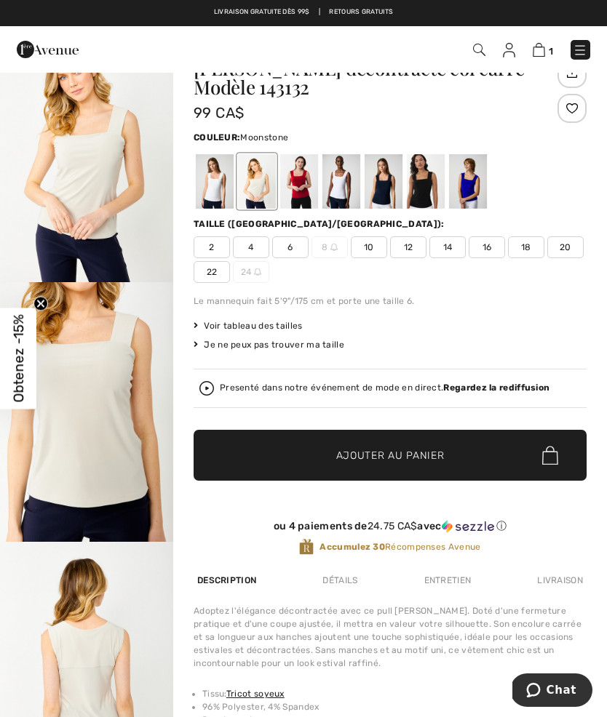
click at [454, 247] on span "14" at bounding box center [447, 247] width 36 height 22
click at [578, 111] on div at bounding box center [571, 108] width 29 height 29
click at [415, 250] on span "12" at bounding box center [408, 247] width 36 height 22
click at [582, 103] on div at bounding box center [571, 108] width 29 height 29
click at [269, 182] on div at bounding box center [257, 181] width 38 height 55
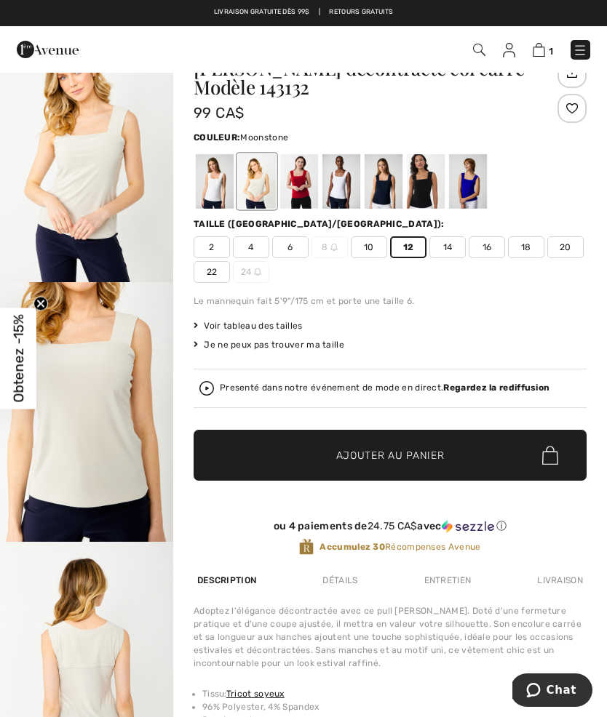
click at [273, 181] on div at bounding box center [257, 181] width 38 height 55
click at [314, 192] on div at bounding box center [299, 181] width 38 height 55
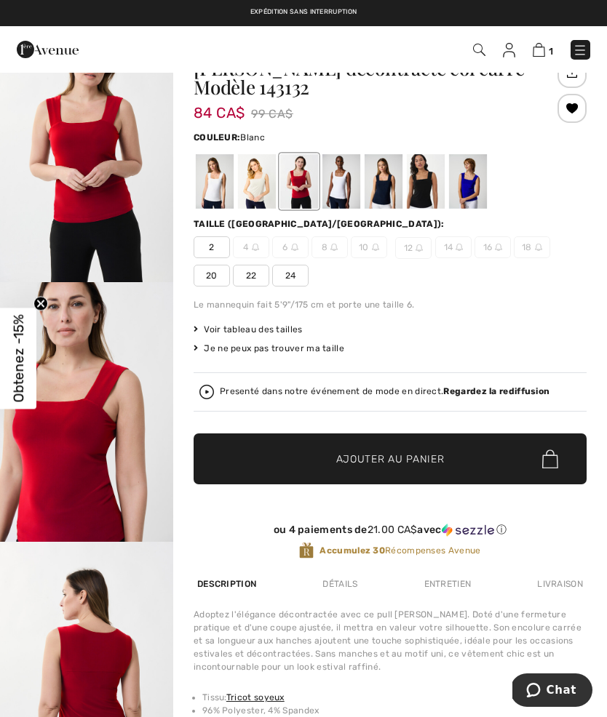
click at [351, 185] on div at bounding box center [341, 181] width 38 height 55
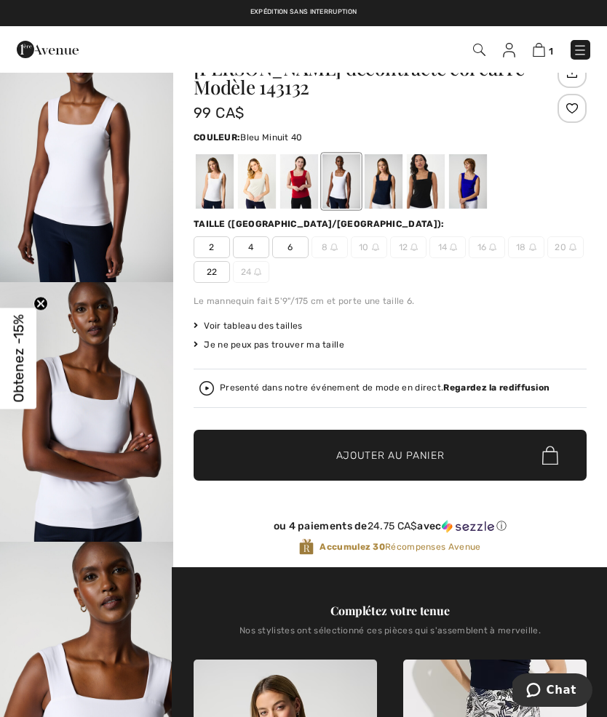
click at [394, 184] on div at bounding box center [384, 181] width 38 height 55
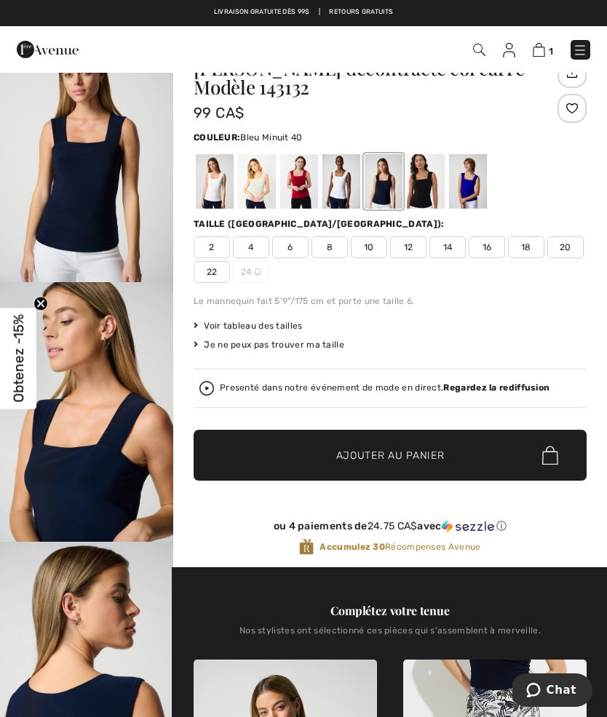
click at [416, 244] on span "12" at bounding box center [408, 247] width 36 height 22
click at [578, 105] on div at bounding box center [571, 108] width 29 height 29
click at [392, 188] on div at bounding box center [384, 181] width 38 height 55
click at [394, 185] on div at bounding box center [384, 181] width 38 height 55
click at [394, 191] on div at bounding box center [384, 181] width 38 height 55
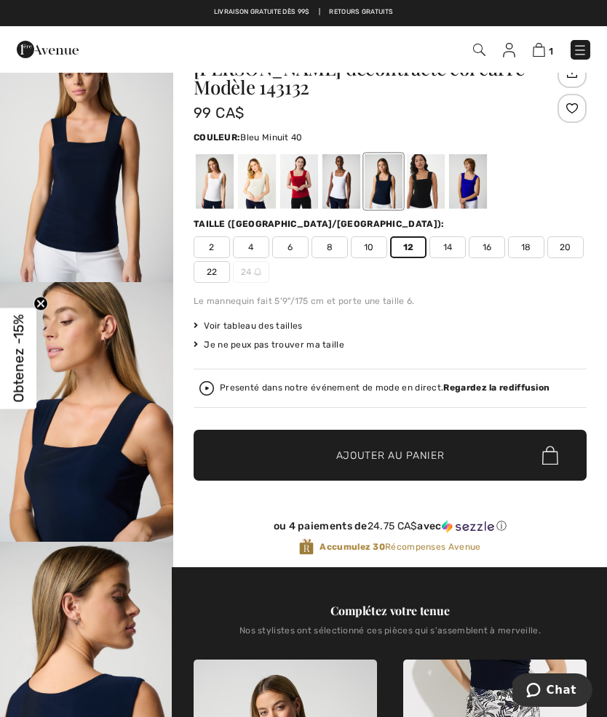
click at [437, 183] on div at bounding box center [426, 181] width 38 height 55
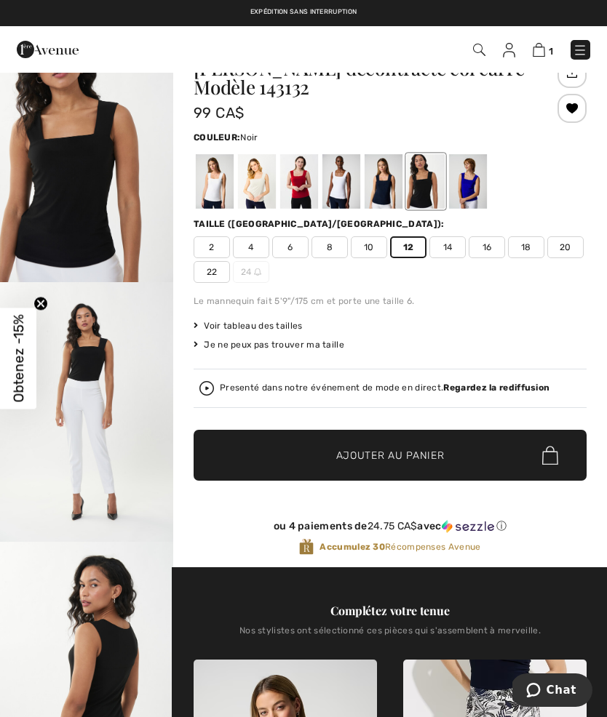
click at [386, 186] on div at bounding box center [384, 181] width 38 height 55
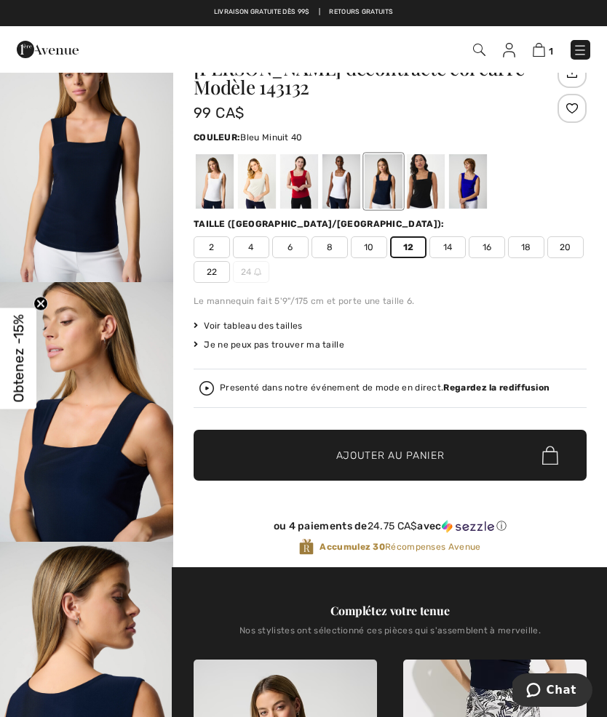
click at [573, 108] on div at bounding box center [571, 108] width 29 height 29
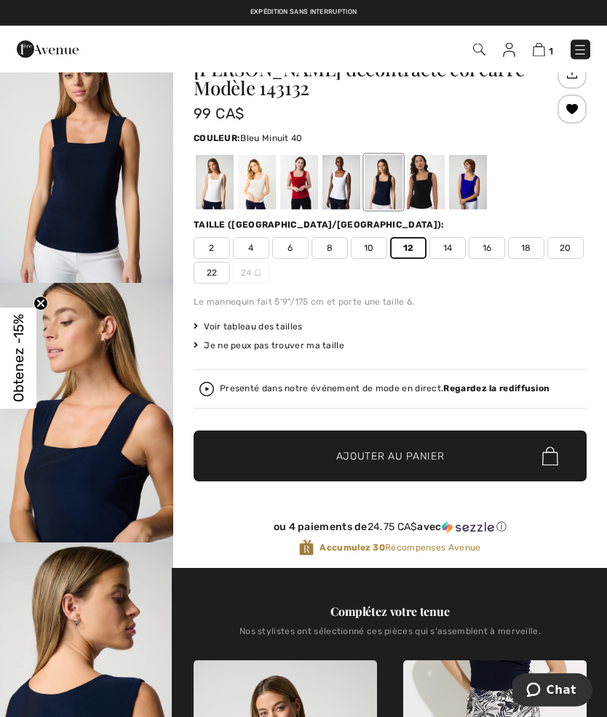
scroll to position [0, 0]
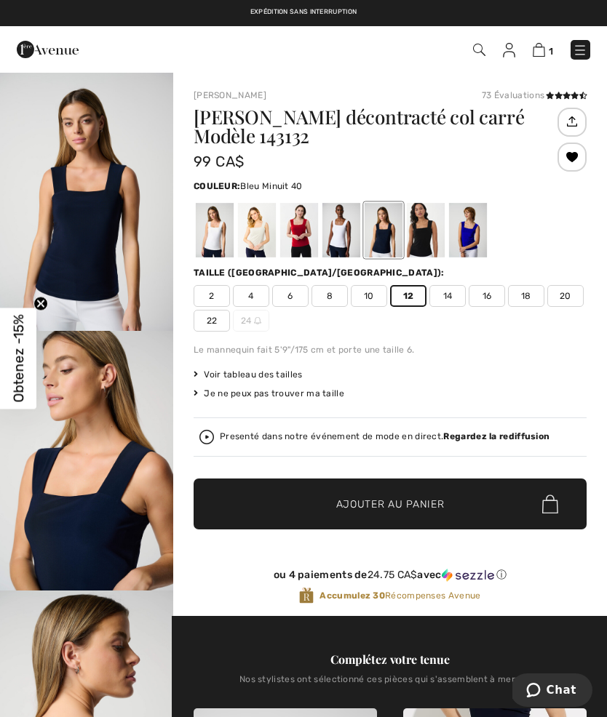
click at [263, 252] on div at bounding box center [257, 230] width 38 height 55
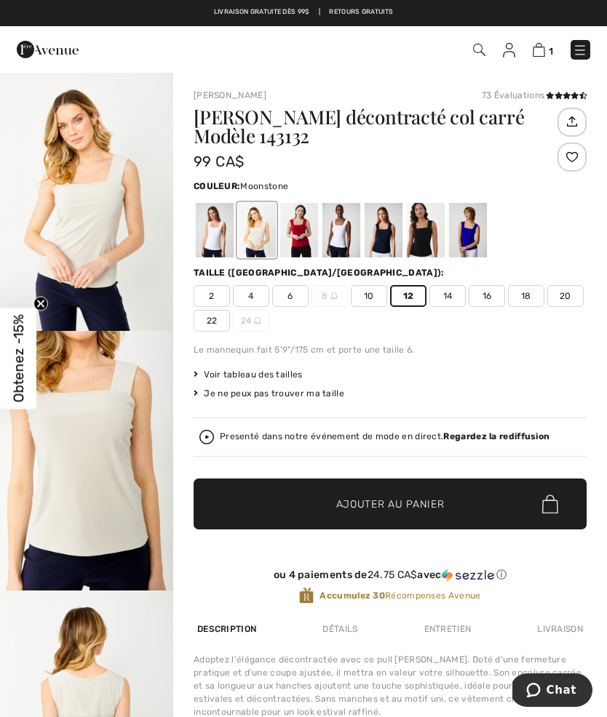
click at [450, 285] on span "14" at bounding box center [447, 296] width 36 height 22
click at [573, 154] on div at bounding box center [571, 157] width 29 height 29
click at [276, 230] on div at bounding box center [257, 230] width 38 height 55
click at [272, 224] on div at bounding box center [257, 230] width 38 height 55
click at [515, 57] on img at bounding box center [509, 50] width 12 height 15
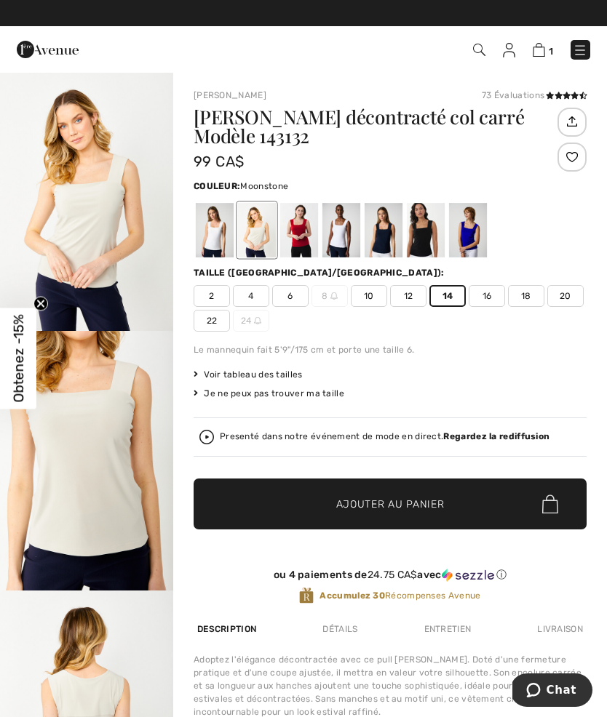
click at [511, 57] on img at bounding box center [509, 50] width 12 height 15
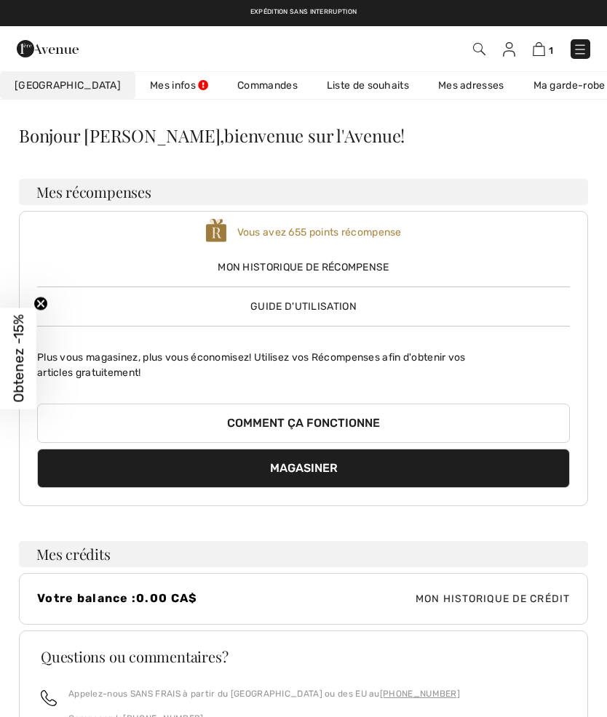
click at [357, 99] on link "Liste de souhaits" at bounding box center [367, 85] width 111 height 27
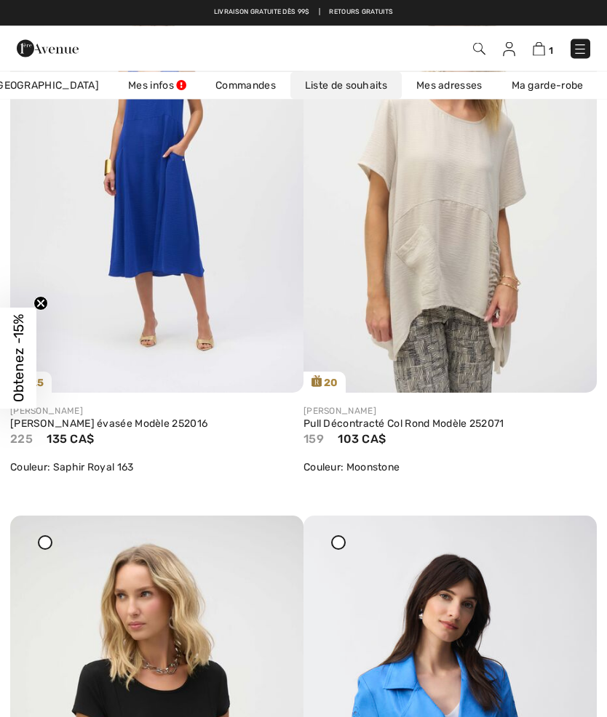
scroll to position [4252, 0]
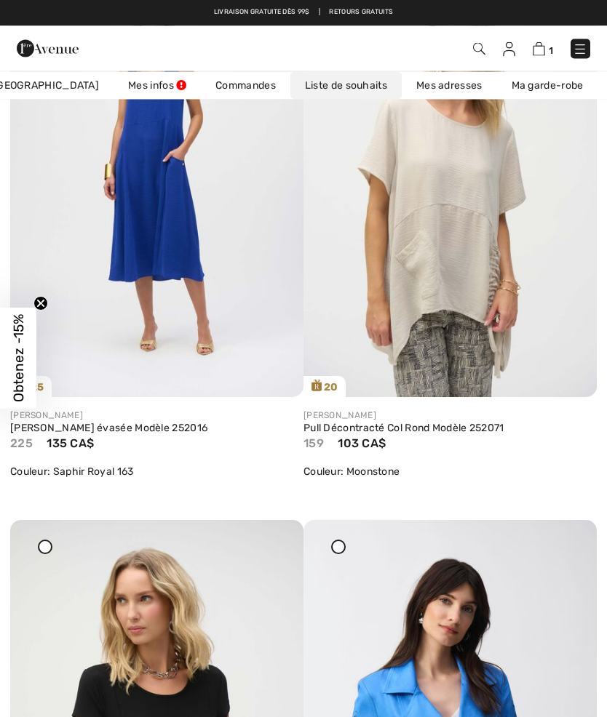
click at [463, 199] on img at bounding box center [449, 178] width 293 height 439
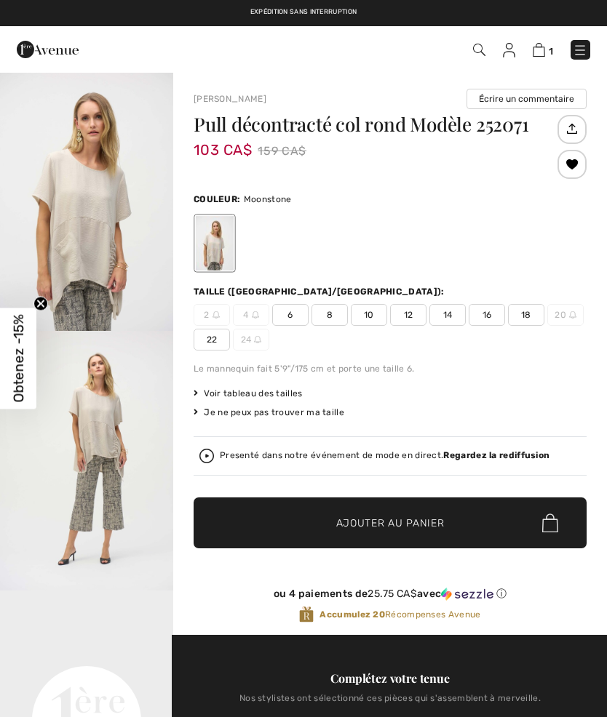
checkbox input "true"
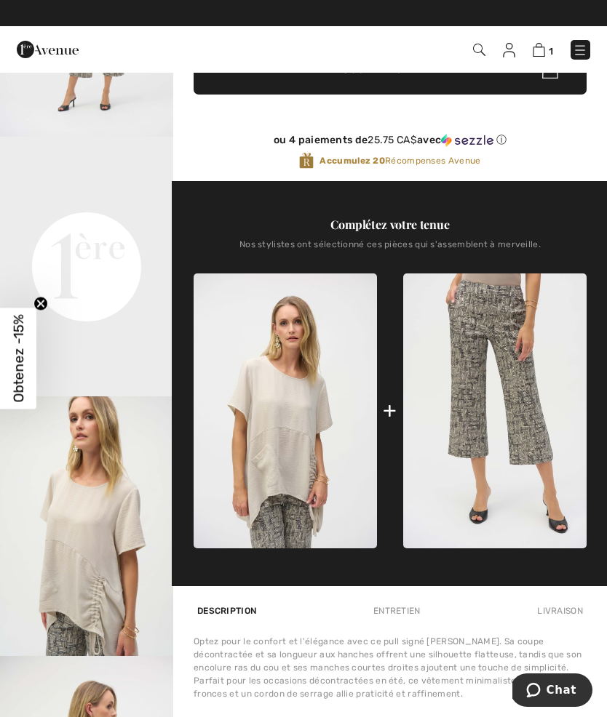
scroll to position [446, 0]
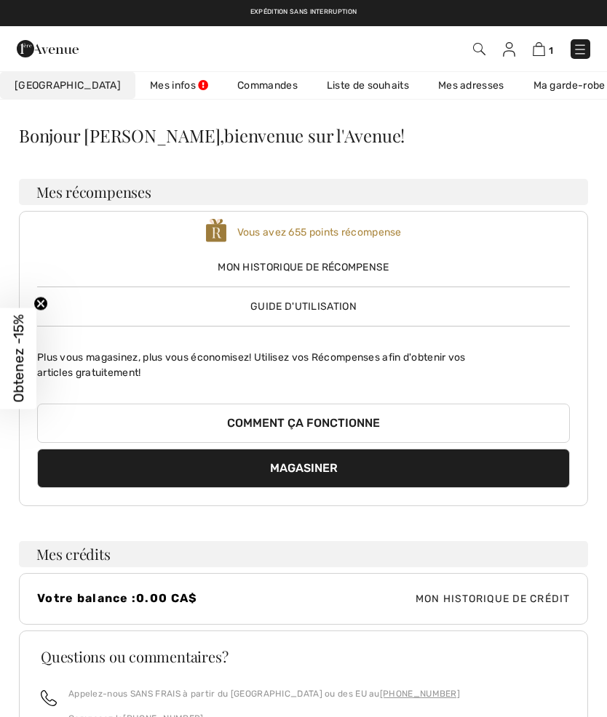
click at [312, 81] on link "Liste de souhaits" at bounding box center [367, 85] width 111 height 27
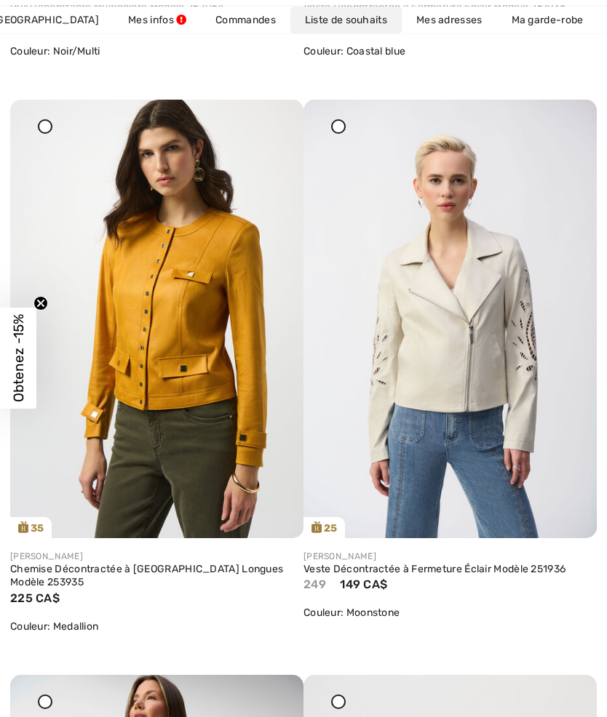
scroll to position [5236, 0]
click at [481, 344] on img at bounding box center [449, 319] width 293 height 439
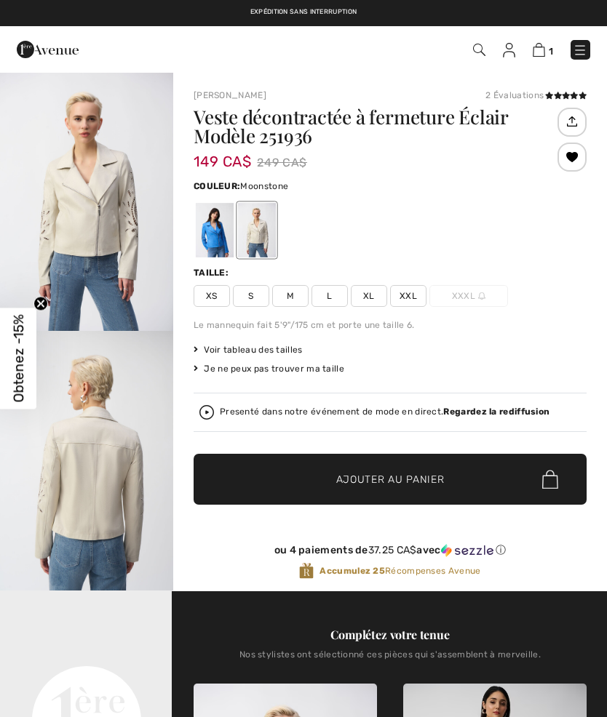
checkbox input "true"
click at [332, 297] on span "L" at bounding box center [329, 296] width 36 height 22
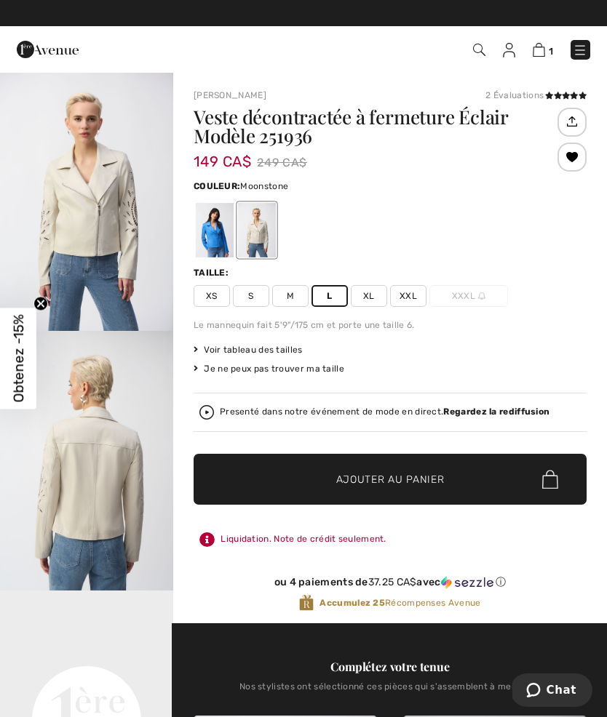
click at [575, 155] on div at bounding box center [571, 157] width 29 height 29
click at [574, 155] on div "Retiré de ma liste" at bounding box center [571, 157] width 29 height 29
click at [501, 197] on div "Couleur: Moonstone" at bounding box center [390, 219] width 393 height 84
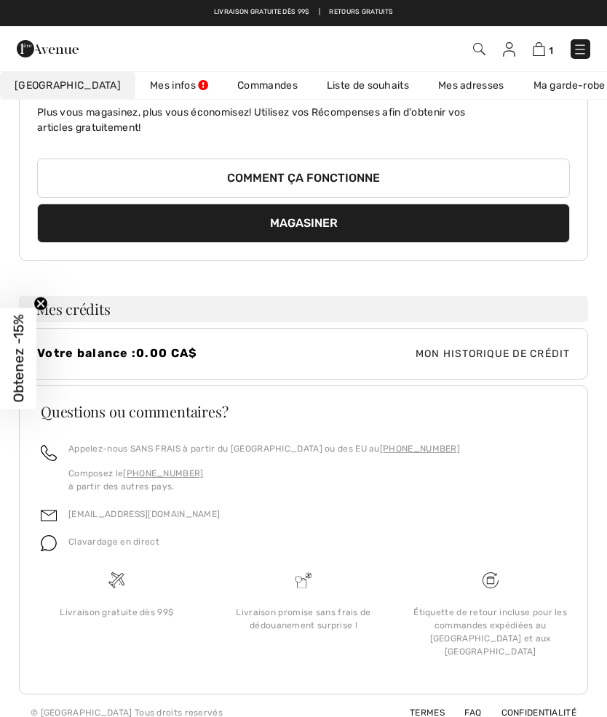
click at [340, 93] on link "Liste de souhaits" at bounding box center [367, 85] width 111 height 27
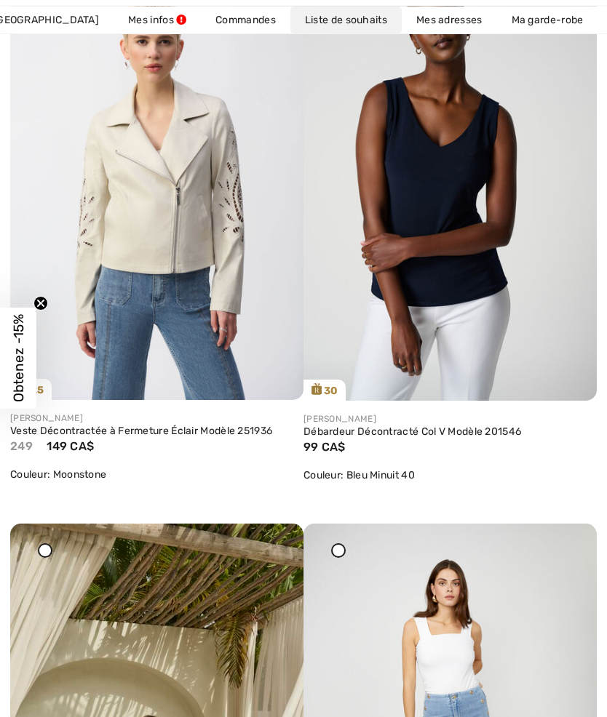
scroll to position [304, 0]
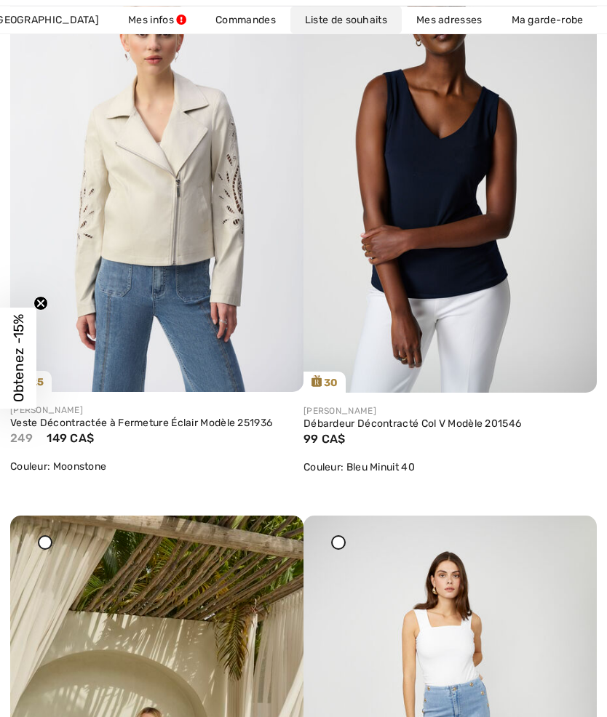
click at [463, 214] on img at bounding box center [449, 173] width 293 height 440
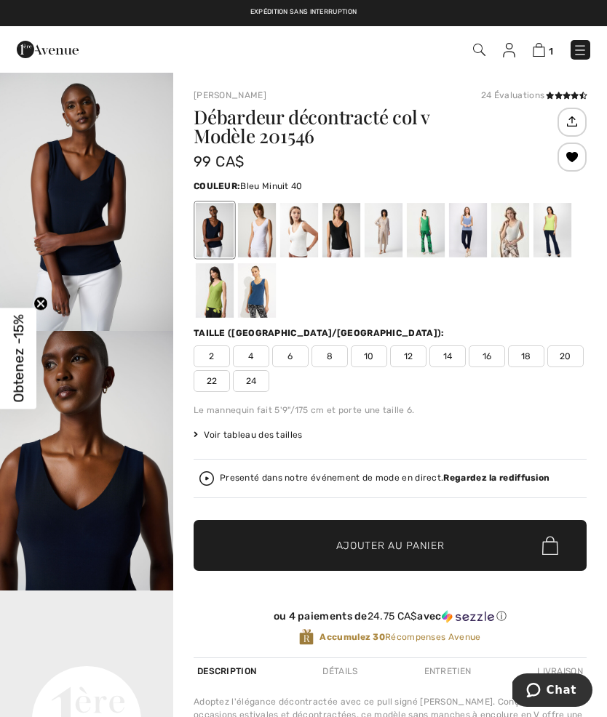
click at [517, 228] on div at bounding box center [510, 230] width 38 height 55
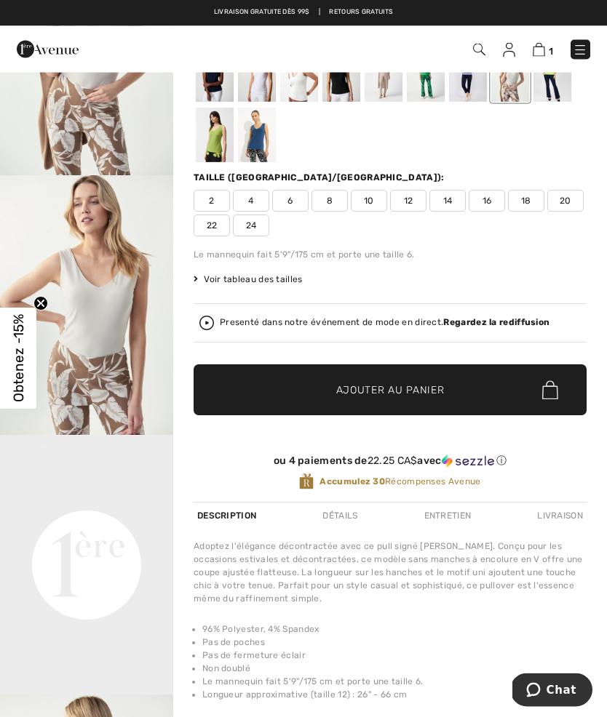
scroll to position [156, 0]
click at [451, 202] on span "14" at bounding box center [447, 201] width 36 height 22
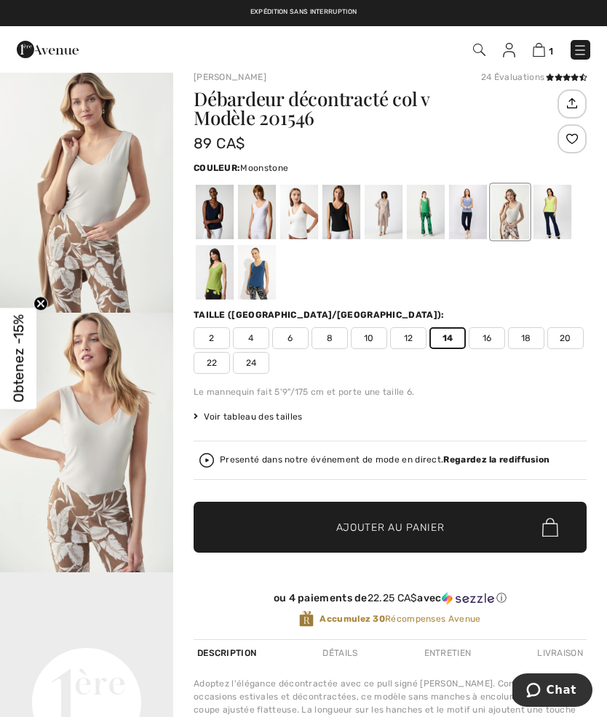
scroll to position [18, 0]
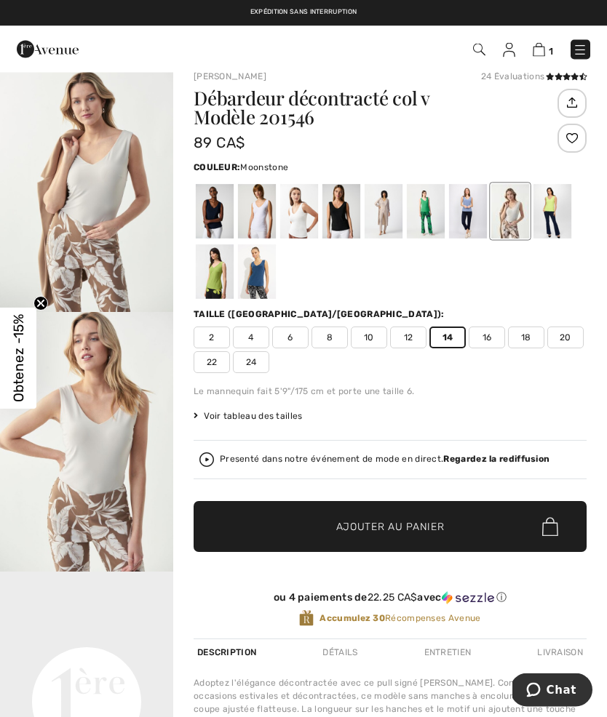
click at [569, 135] on div at bounding box center [571, 138] width 29 height 29
click at [573, 138] on div at bounding box center [571, 138] width 29 height 29
click at [383, 517] on span "✔ Ajouté au panier Ajouter au panier" at bounding box center [390, 526] width 393 height 51
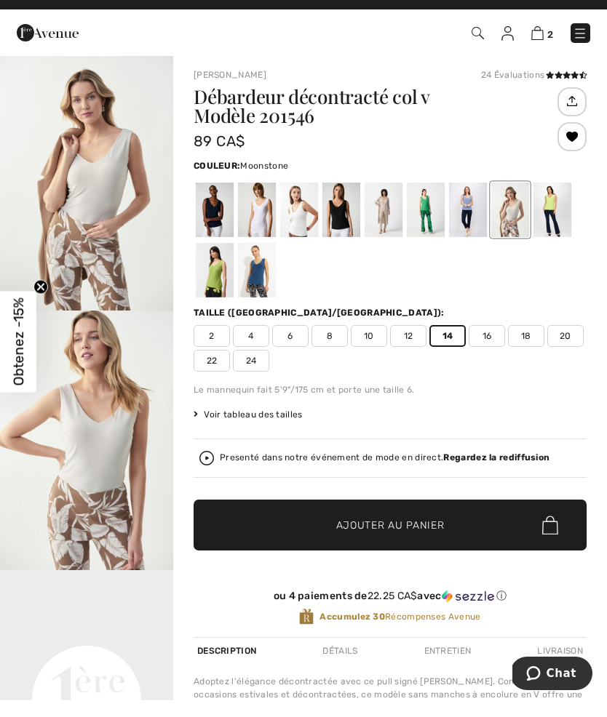
scroll to position [0, 0]
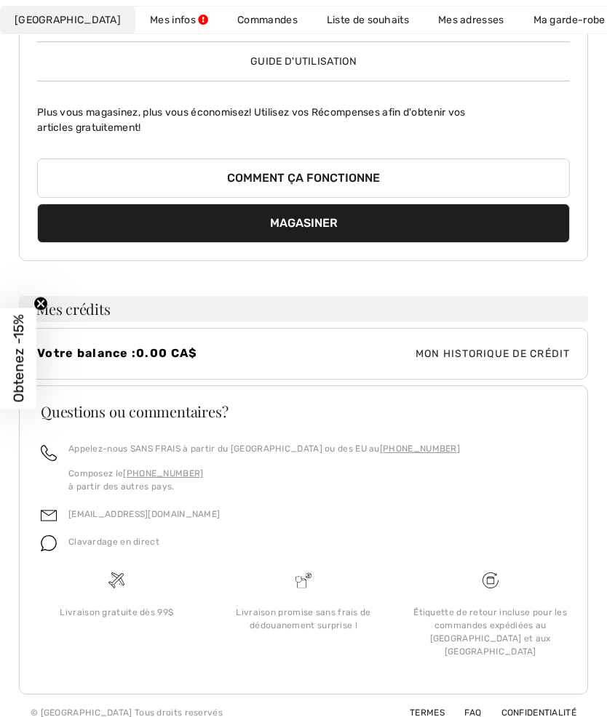
click at [349, 89] on div "Vous avez 655 points récompense Mon historique de récompense Guide d'utilisatio…" at bounding box center [303, 113] width 569 height 295
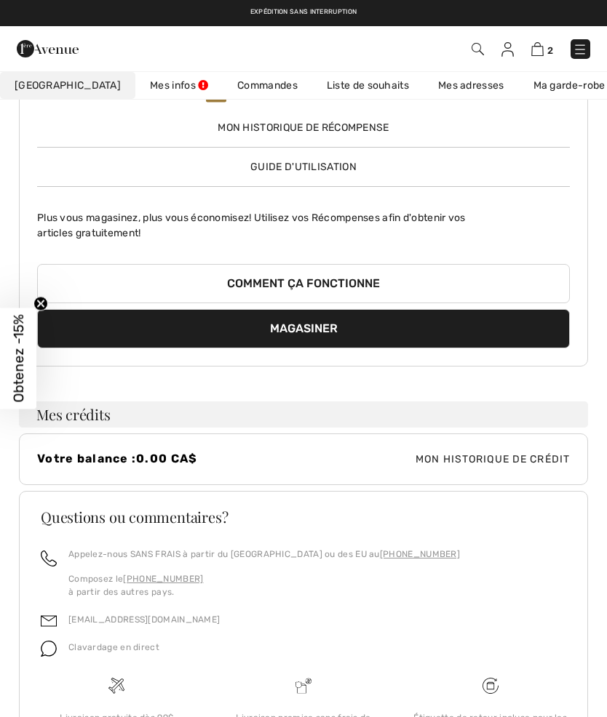
scroll to position [122, 0]
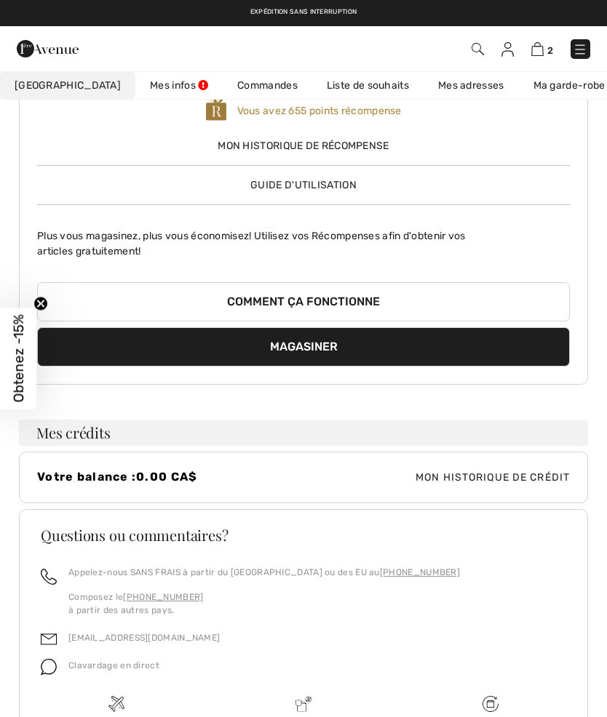
click at [348, 87] on link "Liste de souhaits" at bounding box center [367, 85] width 111 height 27
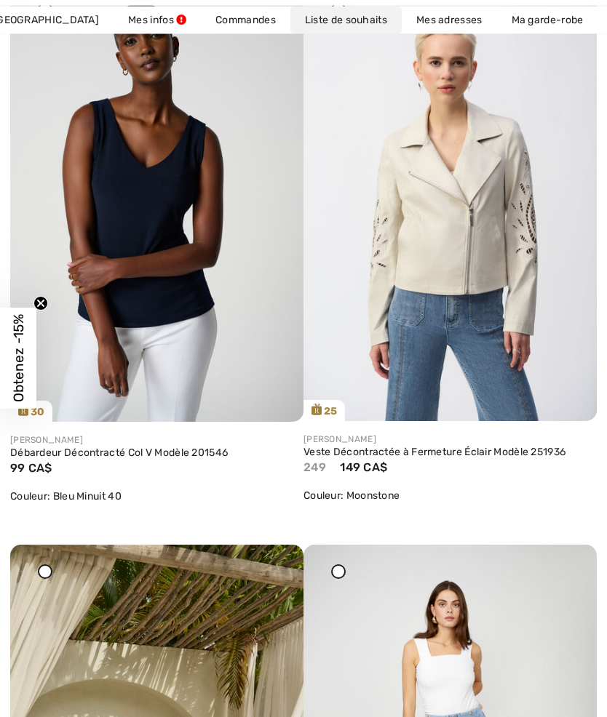
scroll to position [276, 0]
click at [490, 267] on img at bounding box center [449, 201] width 293 height 439
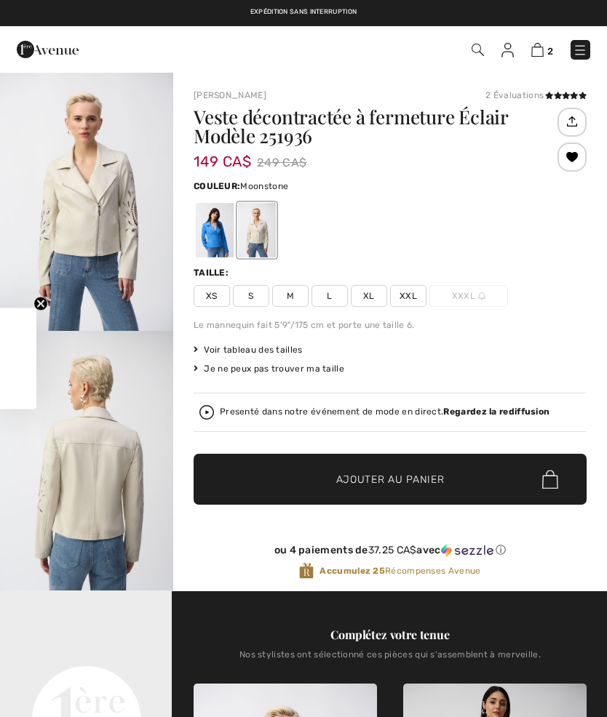
checkbox input "true"
click at [340, 290] on span "L" at bounding box center [329, 296] width 36 height 22
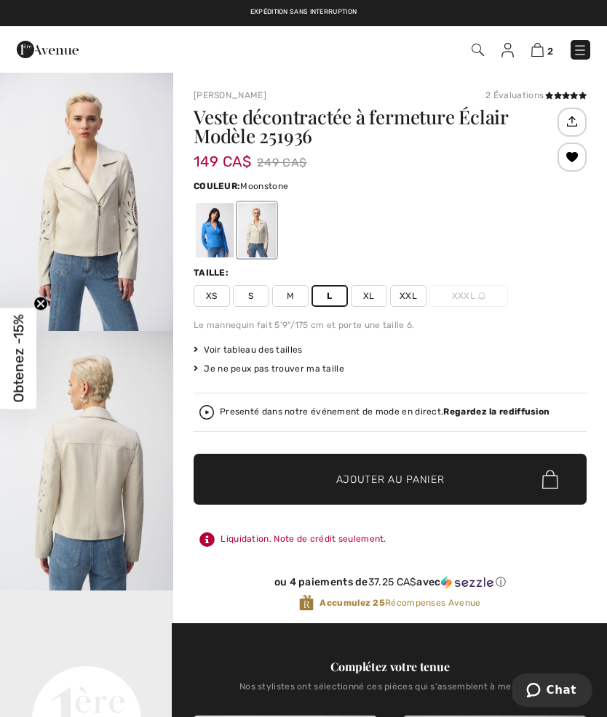
click at [349, 485] on span "Ajouter au panier" at bounding box center [390, 479] width 108 height 15
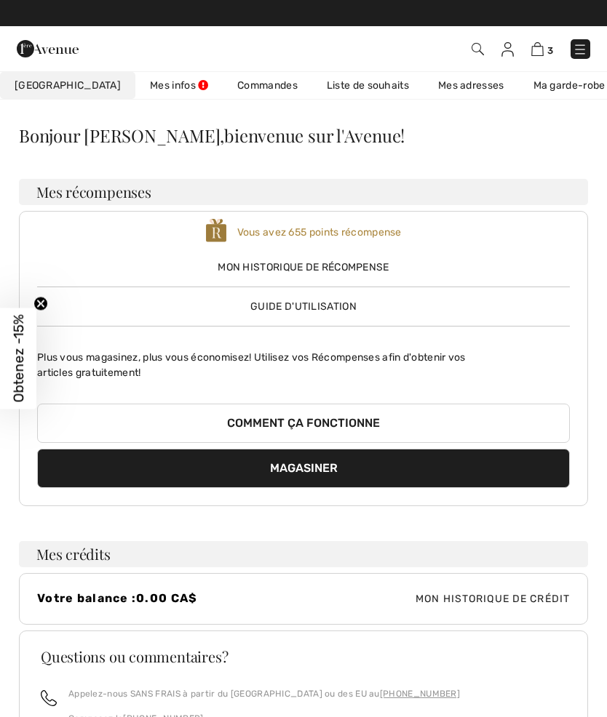
click at [338, 98] on link "Liste de souhaits" at bounding box center [367, 85] width 111 height 27
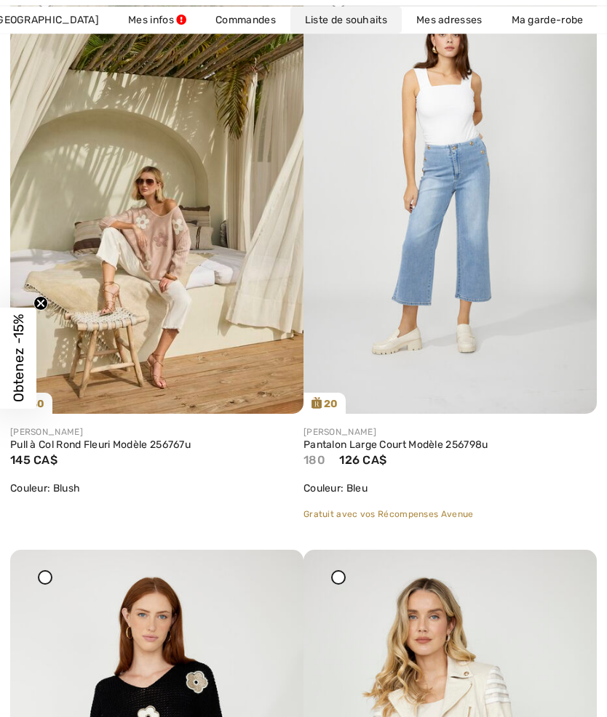
scroll to position [846, 0]
click at [453, 262] on img at bounding box center [449, 195] width 293 height 440
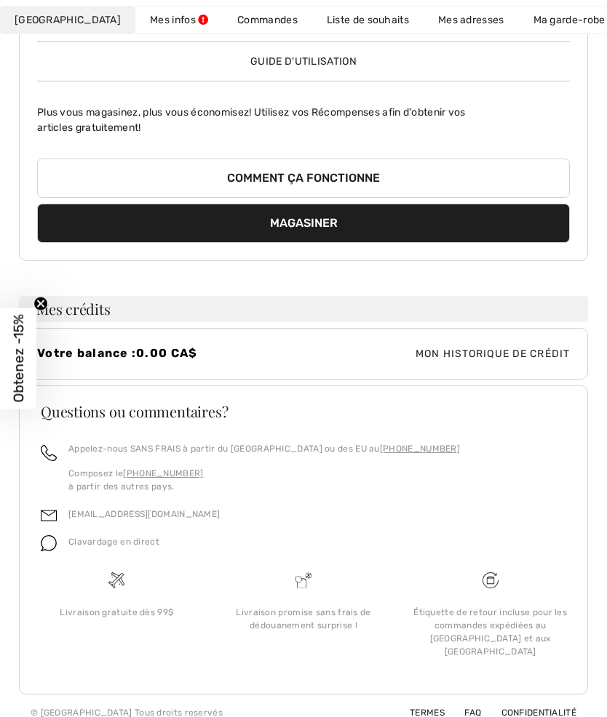
click at [355, 27] on link "Liste de souhaits" at bounding box center [367, 20] width 111 height 27
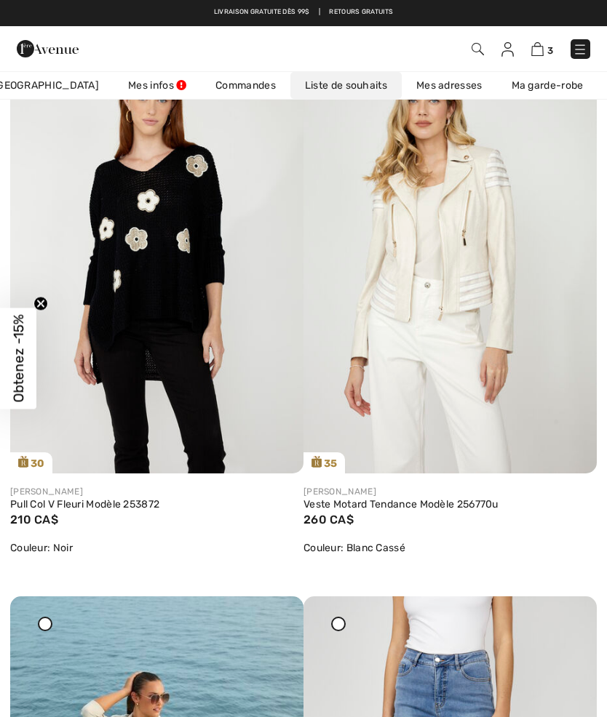
scroll to position [1352, 0]
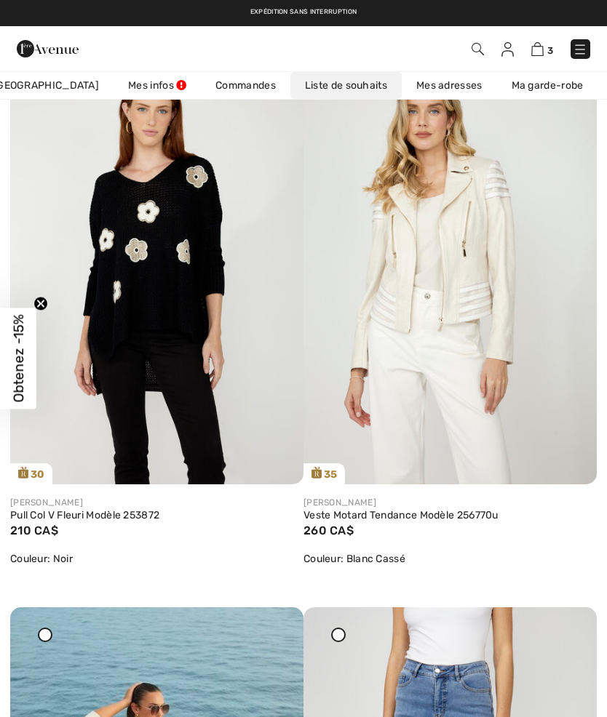
click at [79, 365] on img at bounding box center [156, 264] width 293 height 440
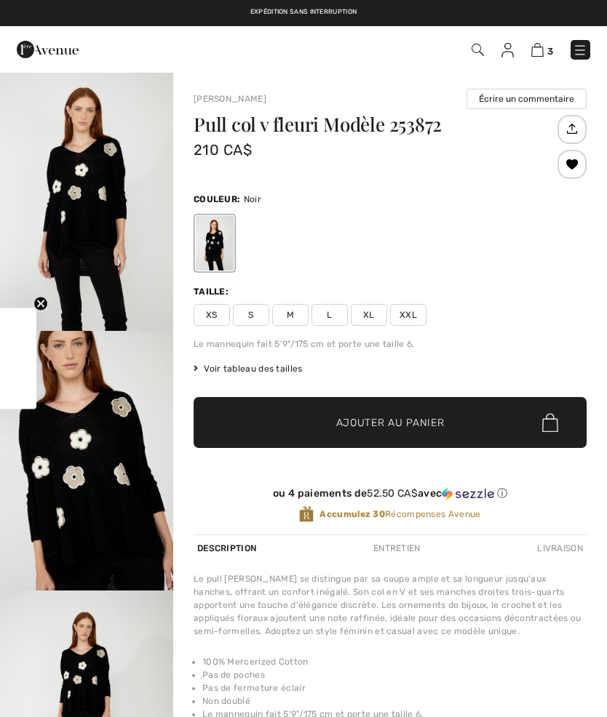
checkbox input "true"
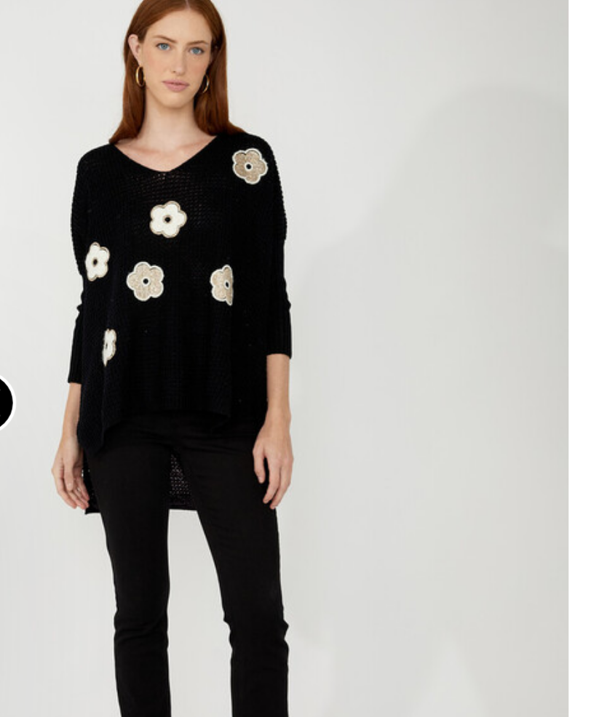
click at [24, 187] on img "3 / 4" at bounding box center [86, 317] width 173 height 260
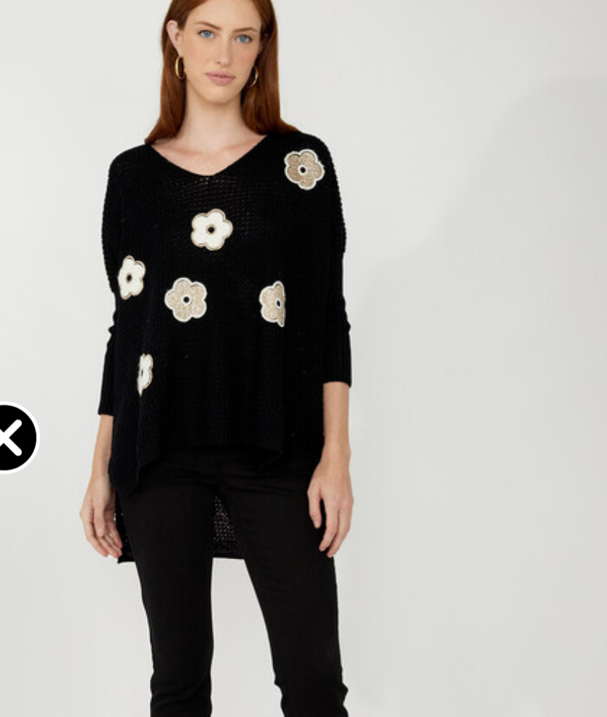
click at [56, 187] on img "3 / 4" at bounding box center [86, 317] width 173 height 260
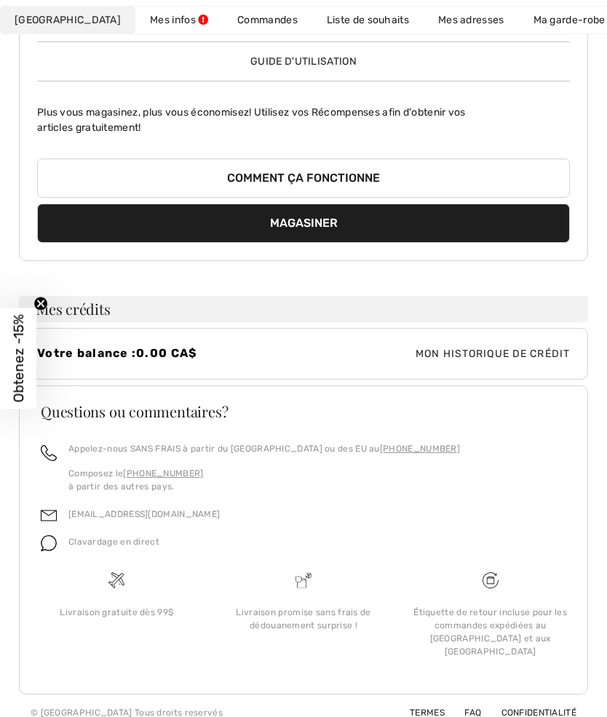
click at [320, 20] on link "Liste de souhaits" at bounding box center [367, 20] width 111 height 27
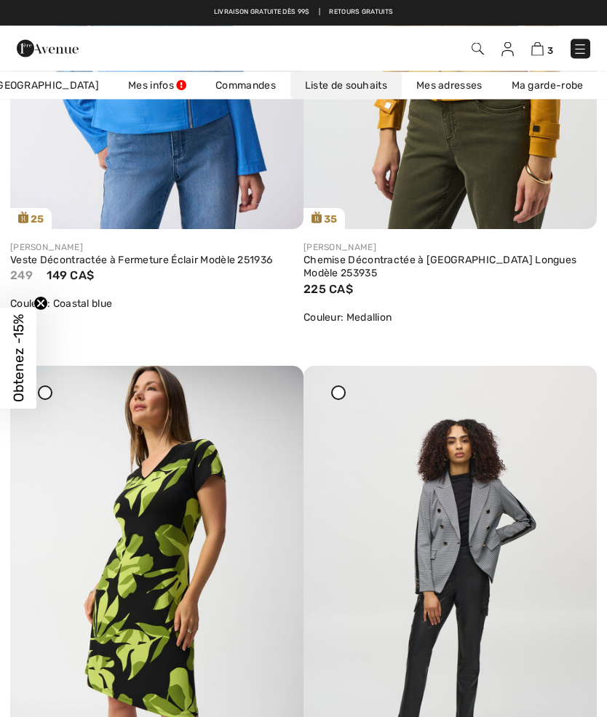
scroll to position [5545, 0]
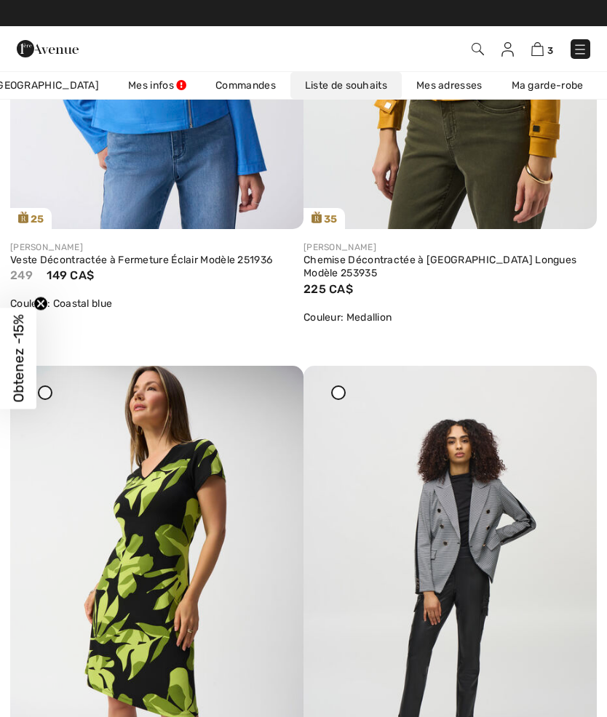
click at [154, 191] on div "Partagez" at bounding box center [156, 209] width 271 height 40
click at [151, 175] on img at bounding box center [156, 9] width 293 height 439
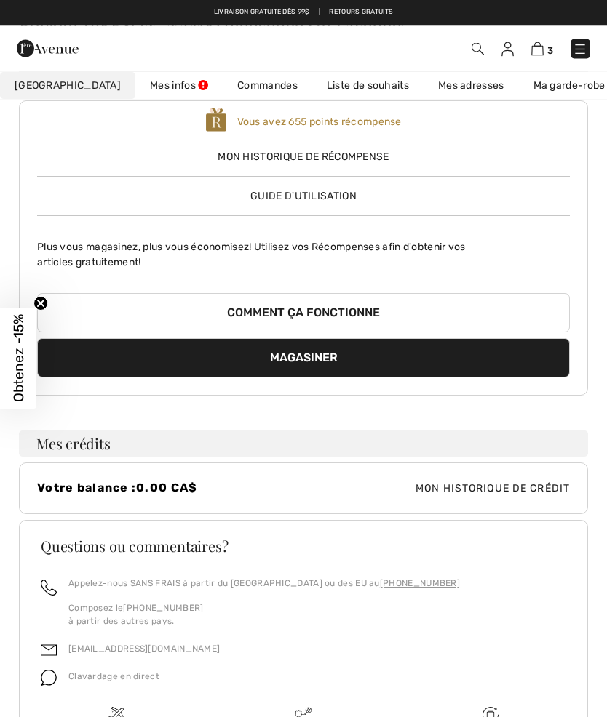
click at [319, 79] on link "Liste de souhaits" at bounding box center [367, 85] width 111 height 27
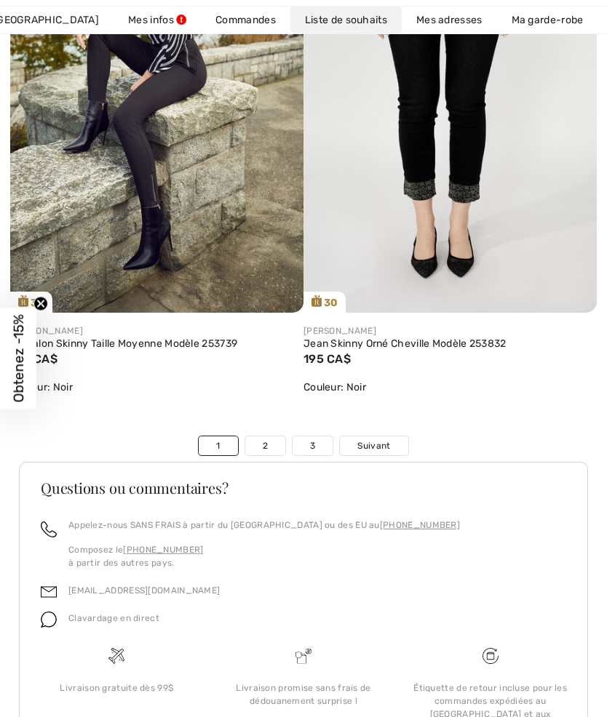
scroll to position [10005, 0]
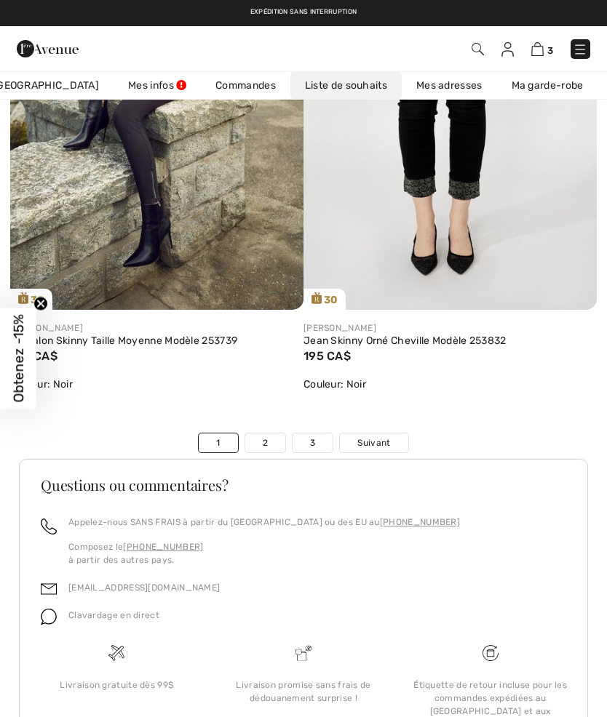
click at [256, 434] on link "2" at bounding box center [265, 443] width 40 height 19
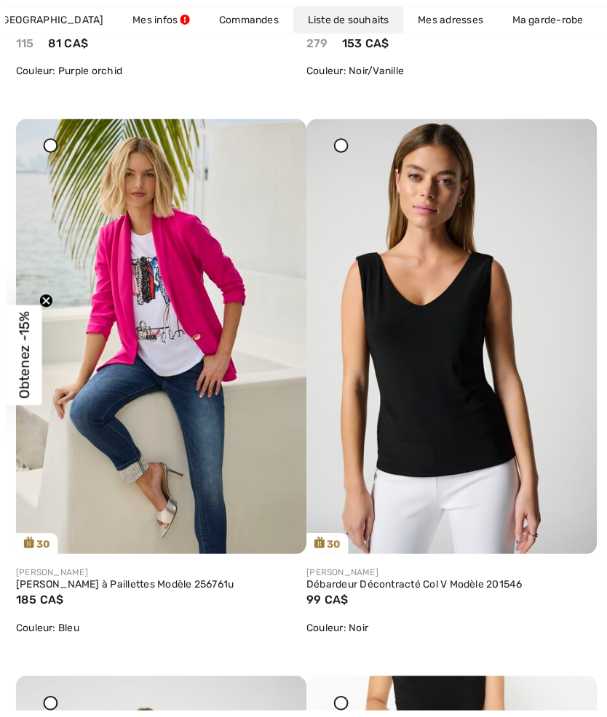
scroll to position [3605, 0]
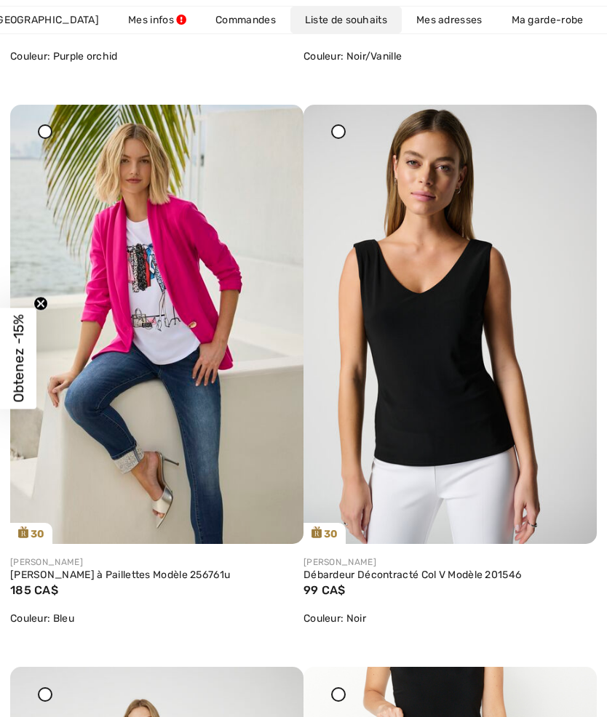
click at [498, 357] on img at bounding box center [449, 325] width 293 height 440
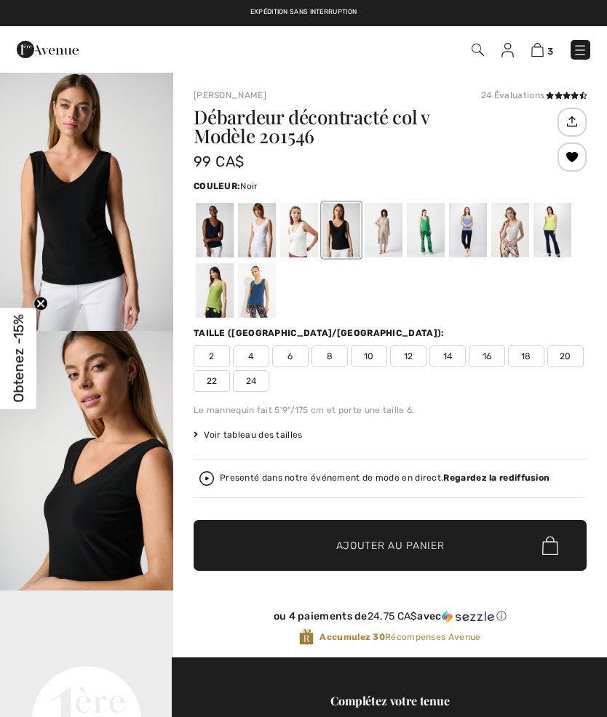
checkbox input "true"
click at [519, 243] on div at bounding box center [510, 230] width 38 height 55
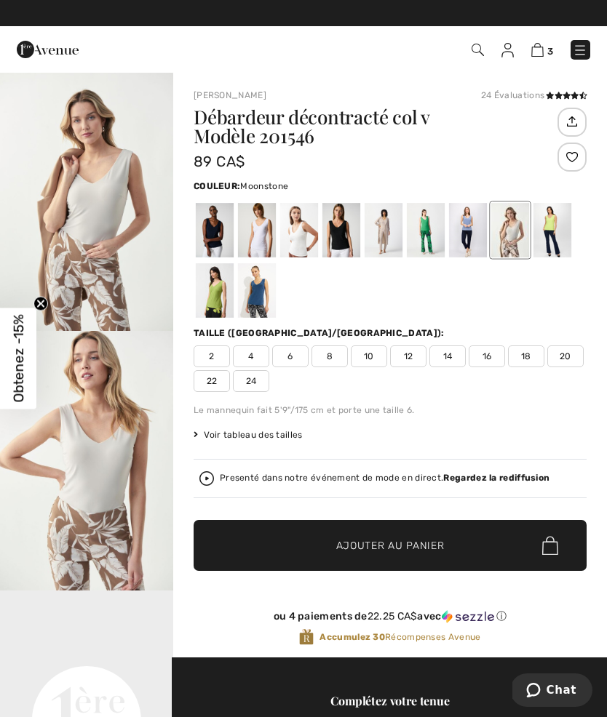
click at [453, 354] on span "14" at bounding box center [447, 357] width 36 height 22
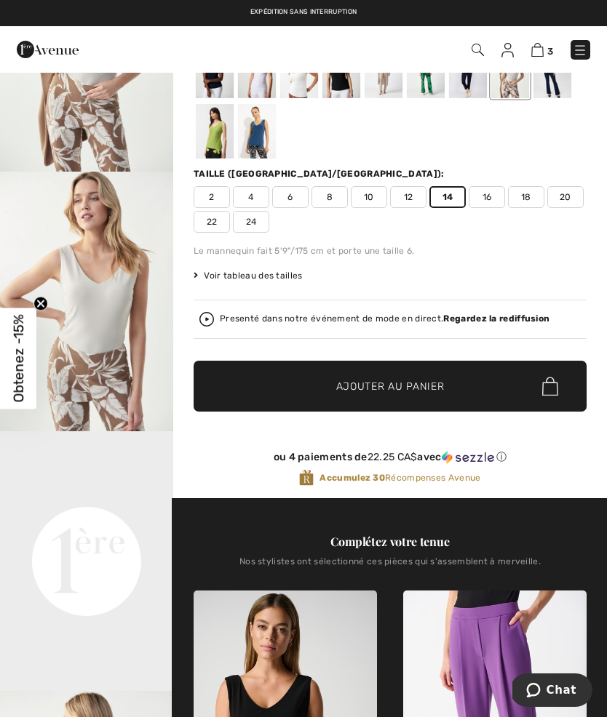
scroll to position [137, 0]
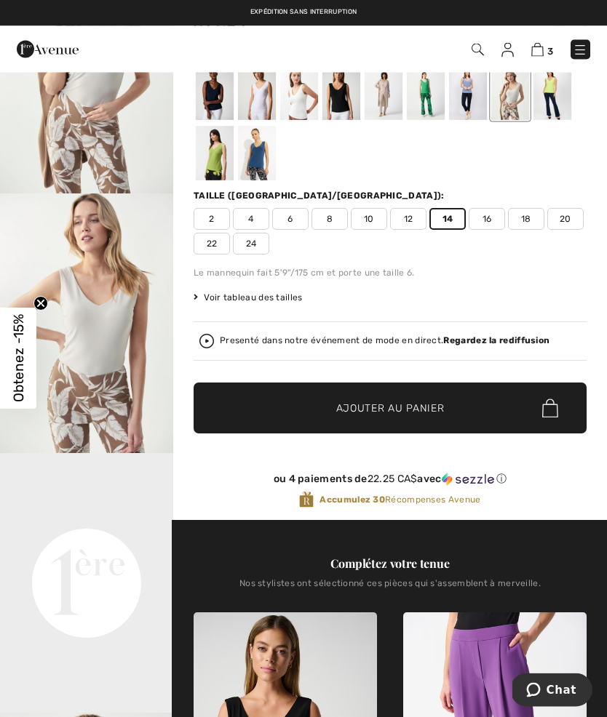
click at [430, 406] on span "Ajouter au panier" at bounding box center [390, 409] width 108 height 15
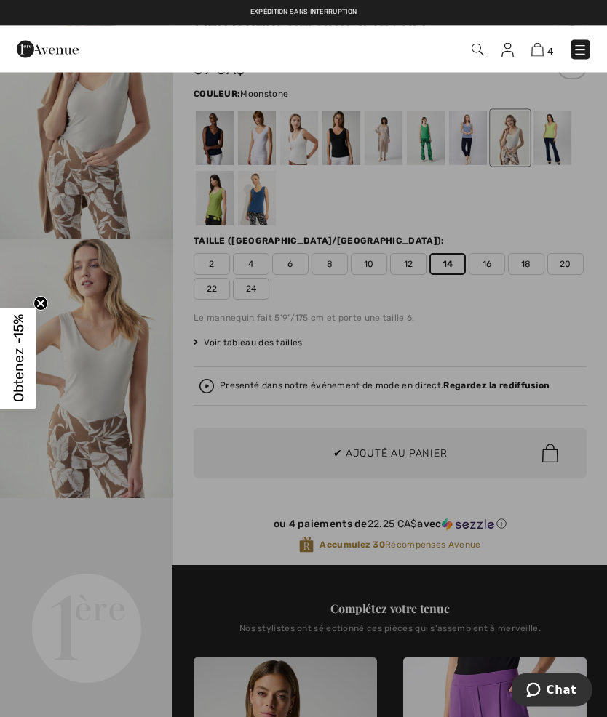
scroll to position [0, 0]
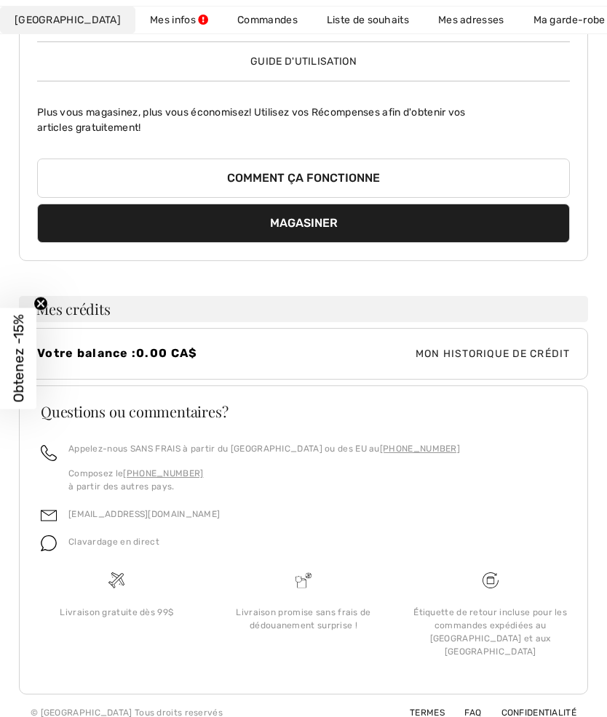
click at [349, 23] on link "Liste de souhaits" at bounding box center [367, 20] width 111 height 27
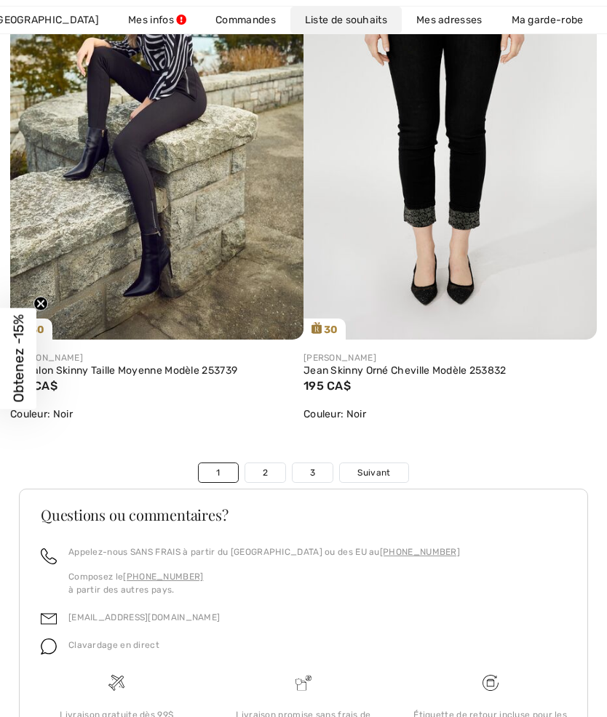
scroll to position [10005, 0]
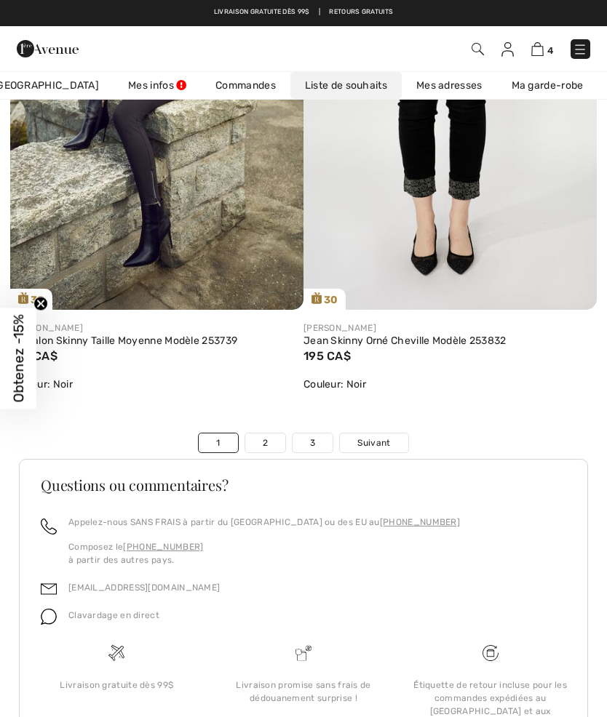
click at [273, 435] on link "2" at bounding box center [265, 443] width 40 height 19
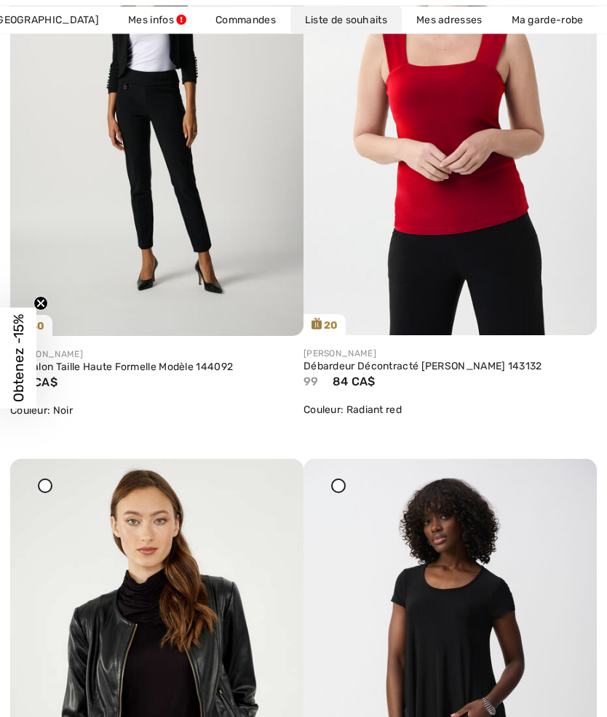
scroll to position [4976, 0]
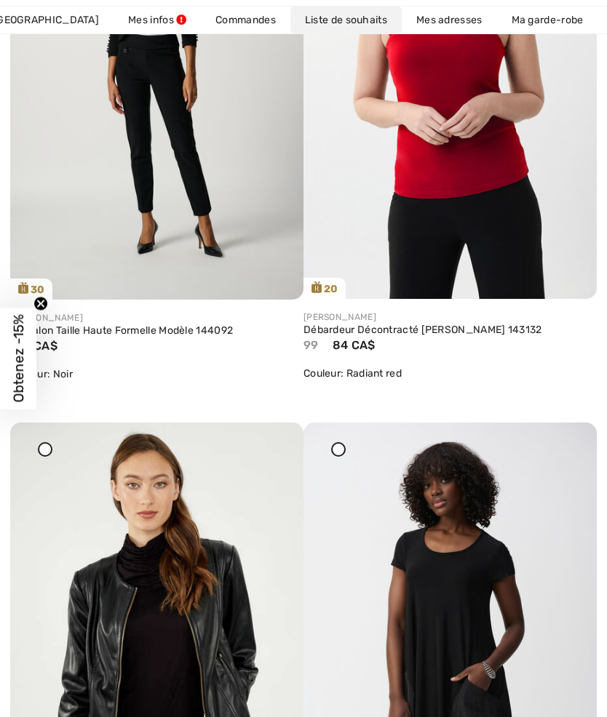
click at [453, 239] on img at bounding box center [449, 79] width 293 height 439
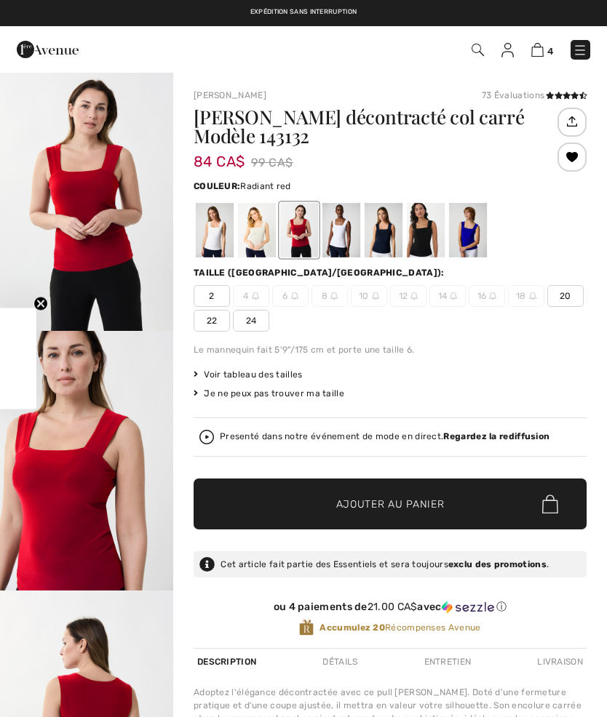
checkbox input "true"
click at [271, 242] on div at bounding box center [257, 230] width 38 height 55
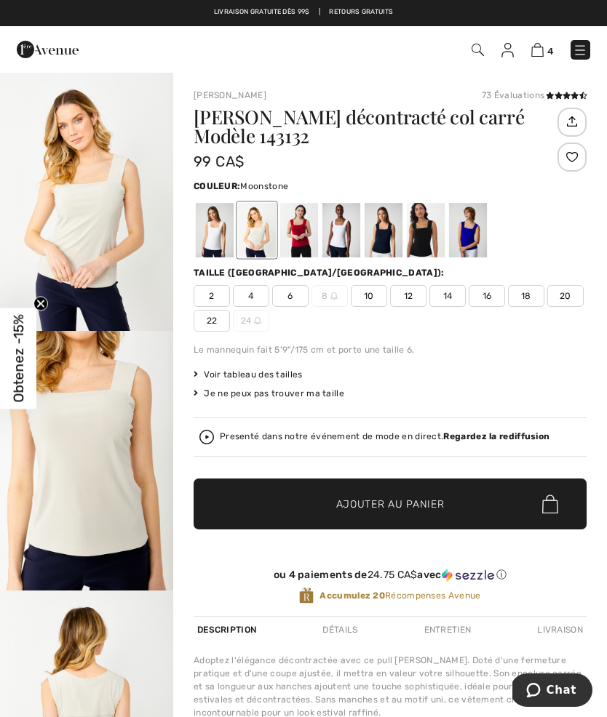
click at [416, 296] on span "12" at bounding box center [408, 296] width 36 height 22
click at [573, 154] on div at bounding box center [571, 157] width 29 height 29
click at [577, 159] on div at bounding box center [571, 157] width 29 height 29
click at [397, 500] on span "Ajouter au panier" at bounding box center [390, 504] width 108 height 15
click at [541, 51] on img at bounding box center [537, 50] width 12 height 14
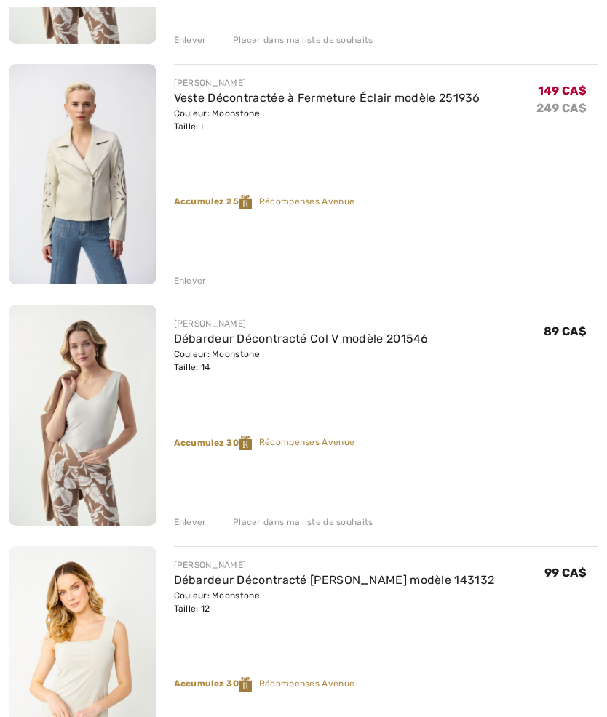
scroll to position [634, 0]
click at [195, 531] on div "FRANK LYMAN Pantalon Large Court modèle 256798U Couleur: Bleu Taille: L Vente f…" at bounding box center [303, 176] width 589 height 1188
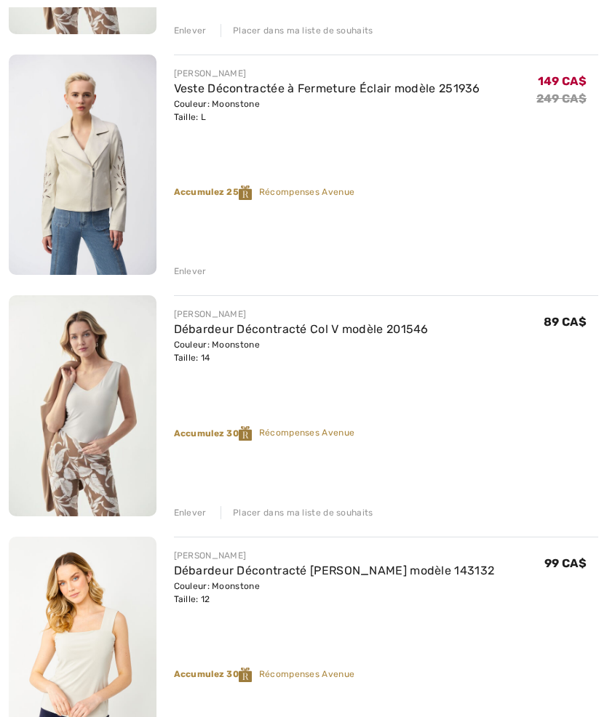
scroll to position [650, 0]
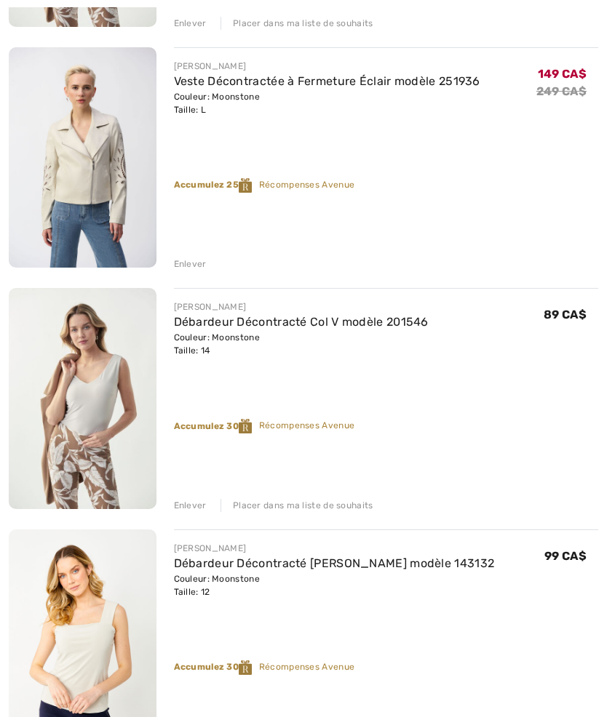
click at [194, 505] on div "Enlever" at bounding box center [190, 505] width 33 height 13
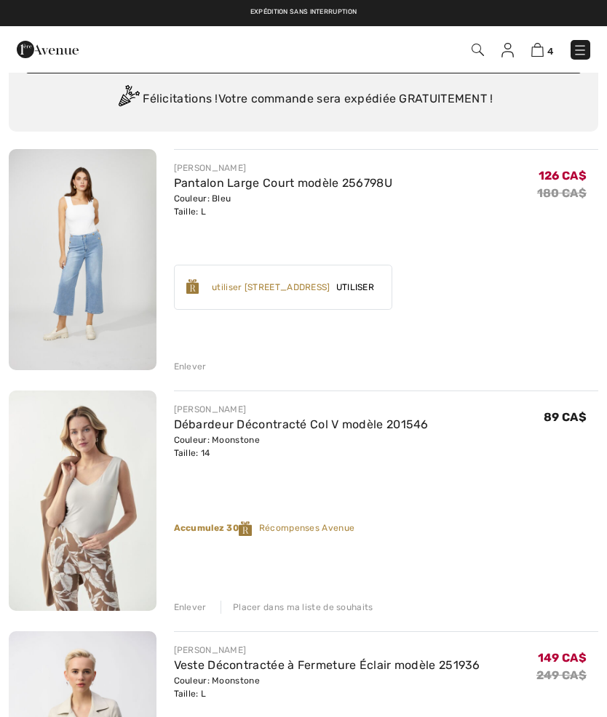
scroll to position [0, 0]
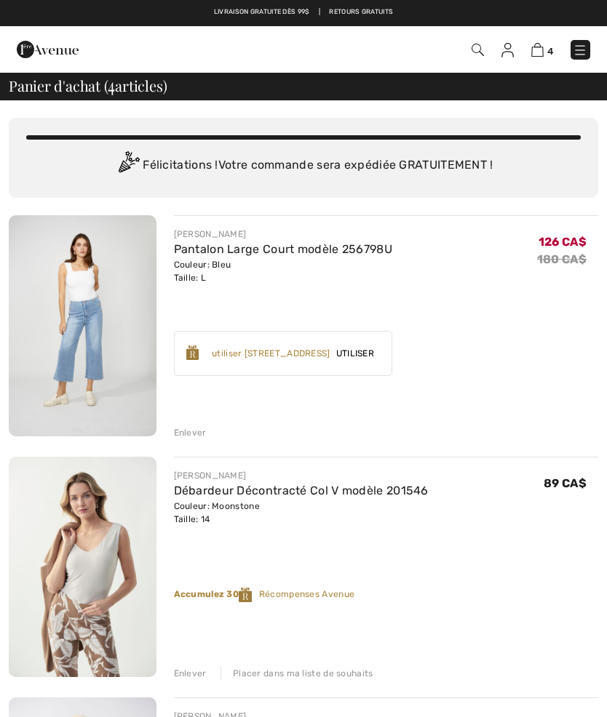
click at [196, 434] on div "Enlever" at bounding box center [190, 432] width 33 height 13
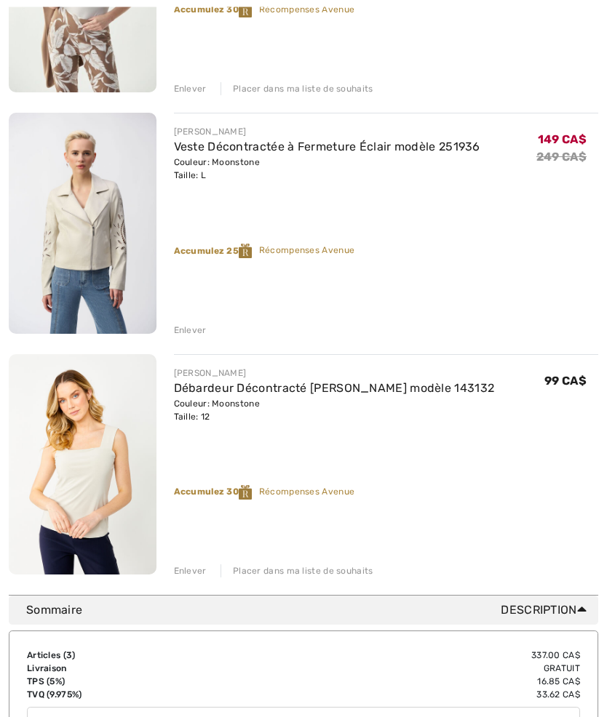
scroll to position [343, 0]
click at [108, 252] on img at bounding box center [83, 223] width 148 height 220
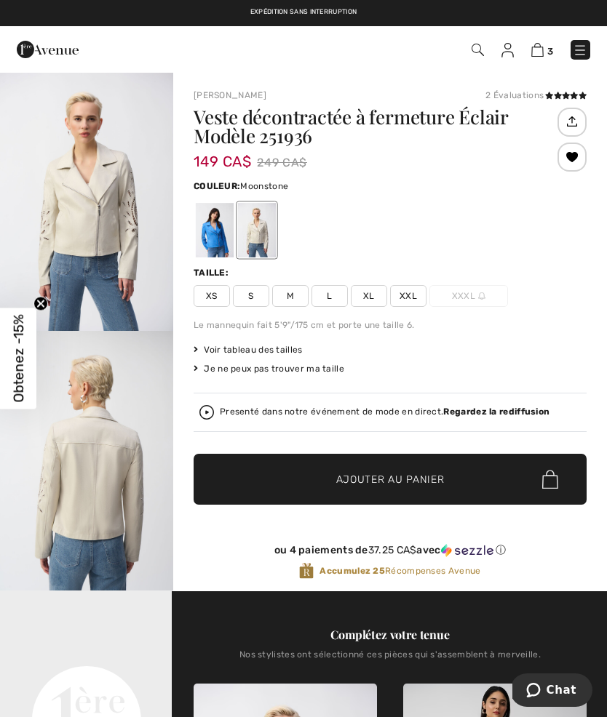
click at [123, 473] on img "2 / 6" at bounding box center [86, 461] width 173 height 260
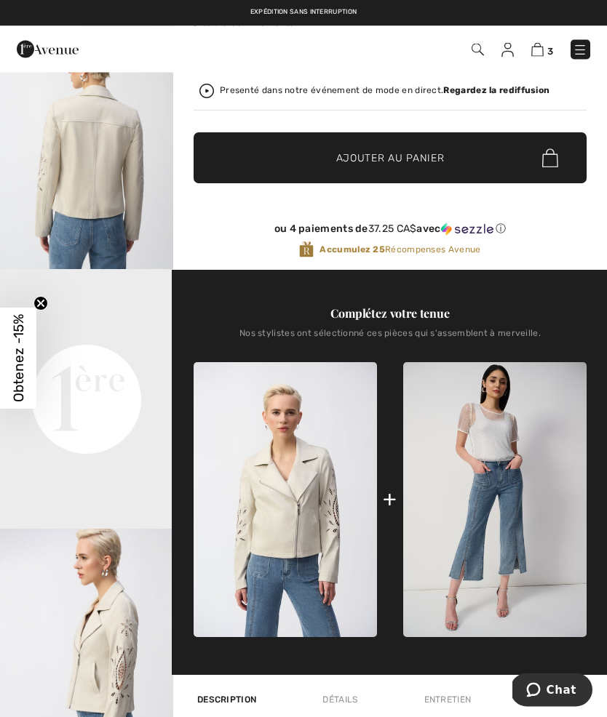
scroll to position [355, 0]
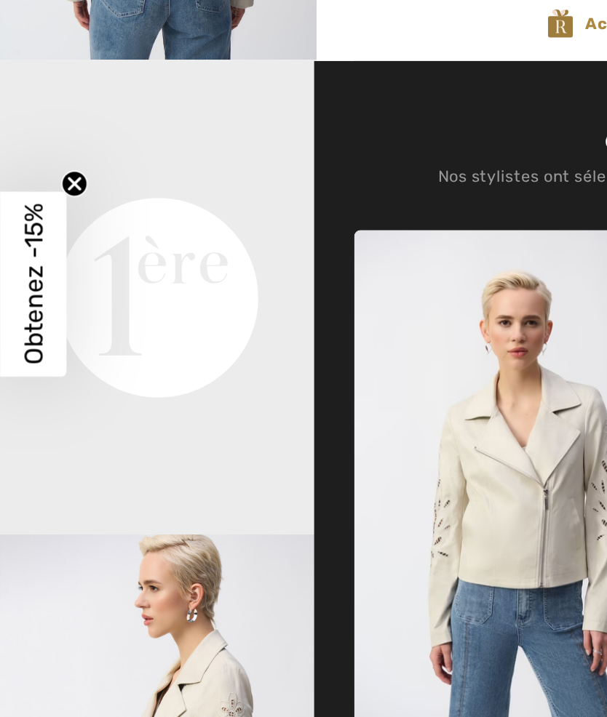
click at [39, 297] on circle "Close teaser" at bounding box center [41, 304] width 14 height 14
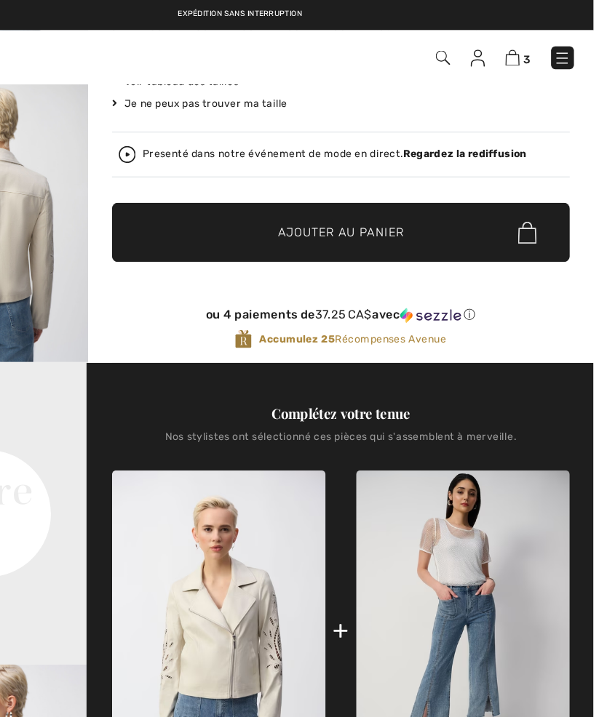
scroll to position [260, 0]
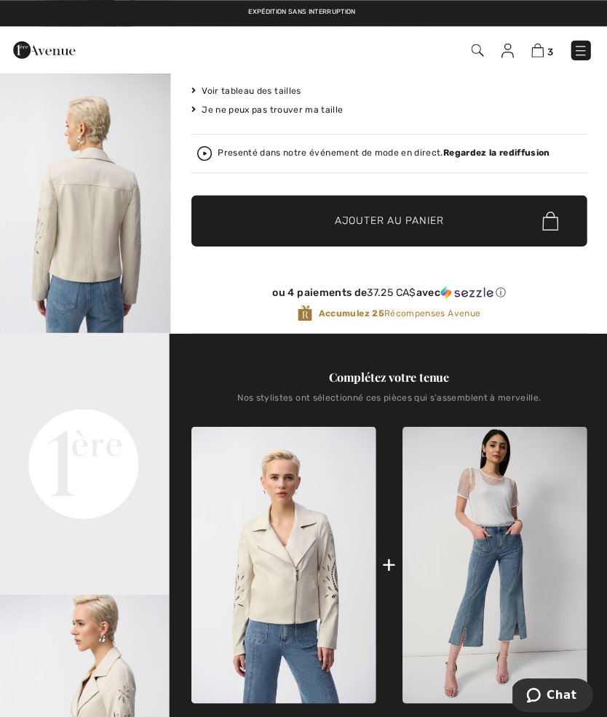
click at [492, 153] on strong "Regardez la rediffusion" at bounding box center [496, 151] width 106 height 10
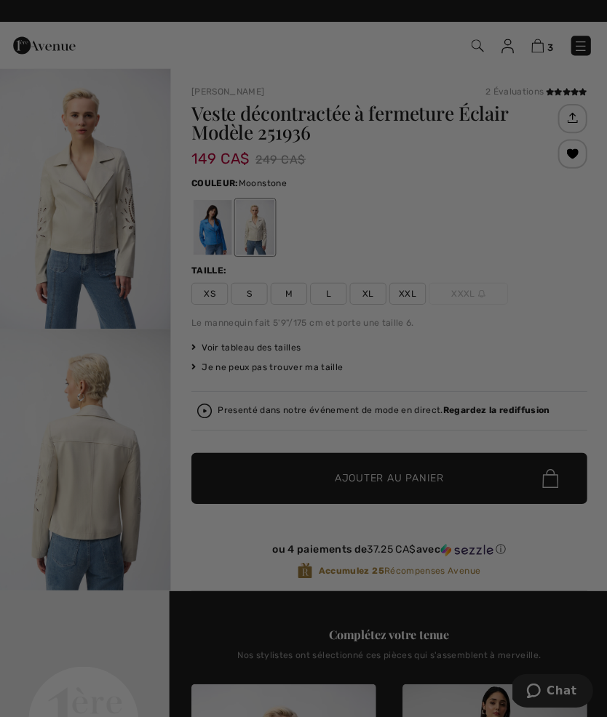
scroll to position [0, 0]
checkbox input "true"
